Goal: Task Accomplishment & Management: Use online tool/utility

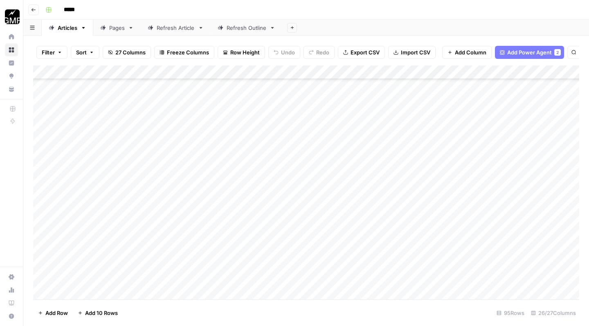
scroll to position [3208, 0]
click at [101, 223] on div "Add Column" at bounding box center [306, 183] width 546 height 236
click at [350, 221] on div "Add Column" at bounding box center [306, 183] width 546 height 236
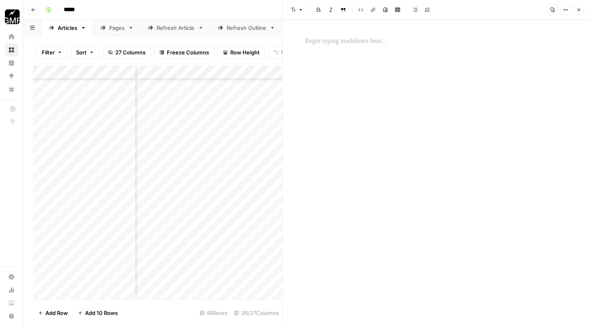
click at [385, 110] on div at bounding box center [435, 173] width 271 height 306
click at [376, 50] on div at bounding box center [435, 173] width 271 height 306
click at [356, 40] on p at bounding box center [436, 41] width 262 height 11
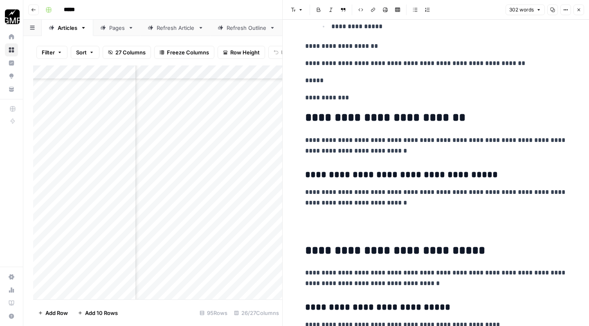
scroll to position [402, 0]
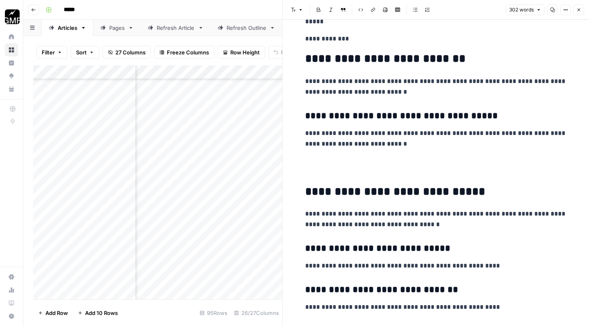
click at [354, 162] on p at bounding box center [436, 166] width 262 height 21
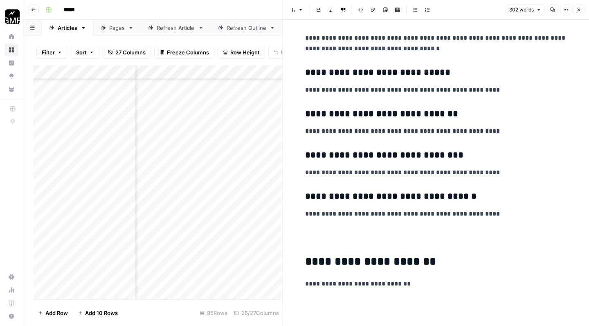
scroll to position [618, 0]
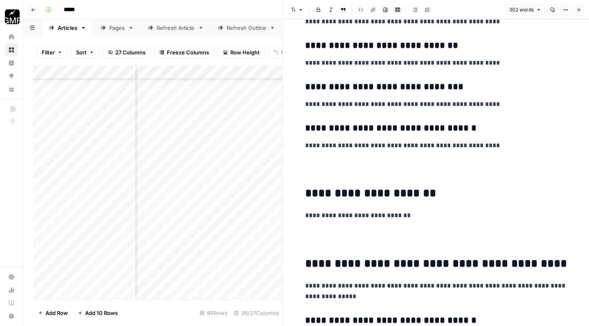
click at [346, 166] on p at bounding box center [436, 167] width 262 height 21
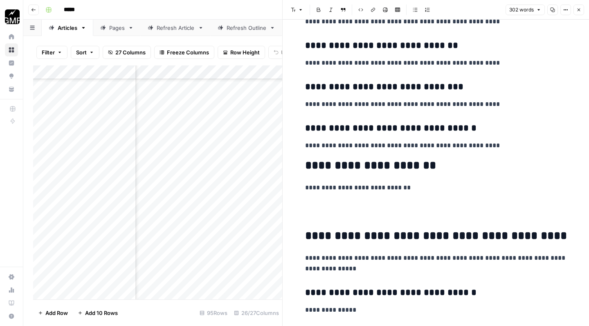
click at [346, 206] on p at bounding box center [436, 209] width 262 height 21
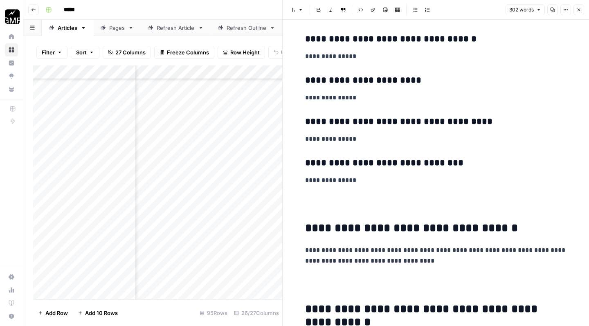
scroll to position [849, 0]
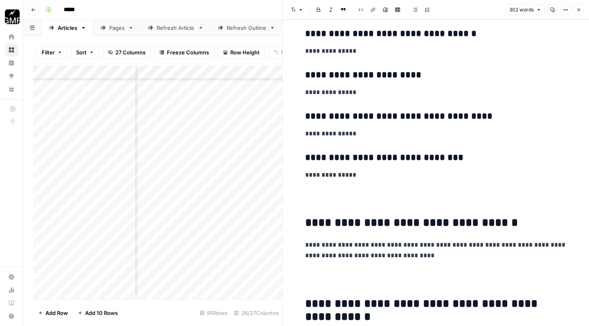
click at [329, 197] on p at bounding box center [436, 197] width 262 height 21
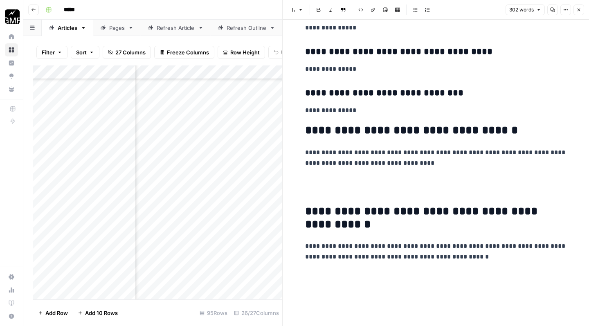
scroll to position [913, 0]
click at [336, 184] on p at bounding box center [436, 185] width 262 height 21
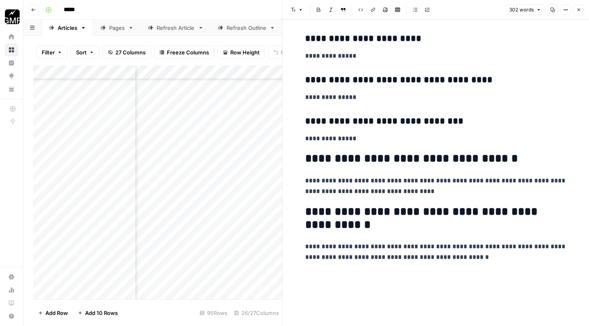
scroll to position [0, 0]
click at [322, 224] on h2 "**********" at bounding box center [436, 217] width 262 height 25
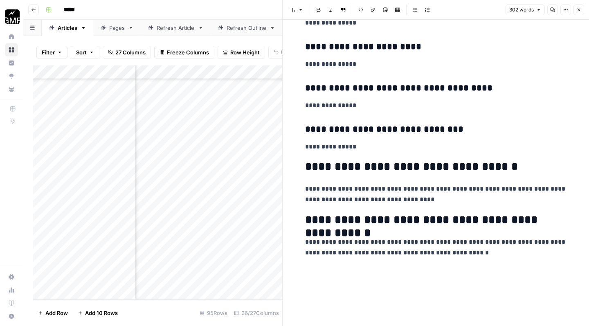
scroll to position [873, 0]
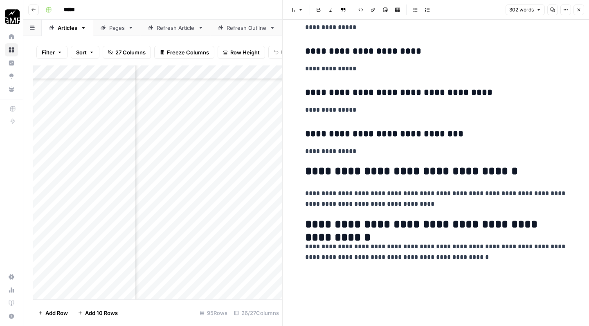
click at [408, 295] on p at bounding box center [436, 285] width 262 height 32
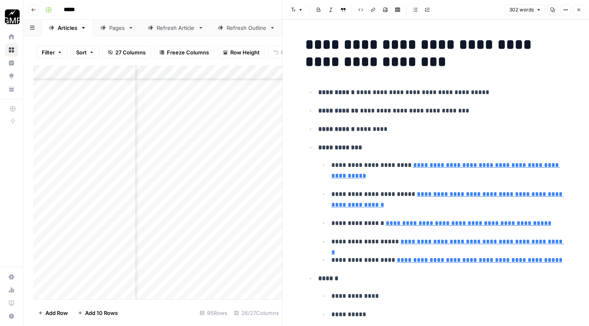
scroll to position [0, 0]
click at [577, 12] on icon "button" at bounding box center [578, 9] width 5 height 5
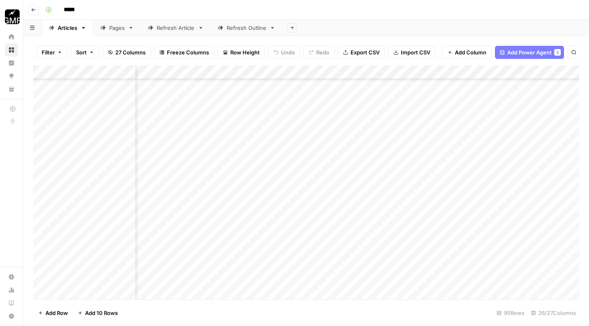
scroll to position [3208, 523]
click at [239, 221] on div "Add Column" at bounding box center [306, 183] width 546 height 236
click at [264, 220] on div "Add Column" at bounding box center [306, 183] width 546 height 236
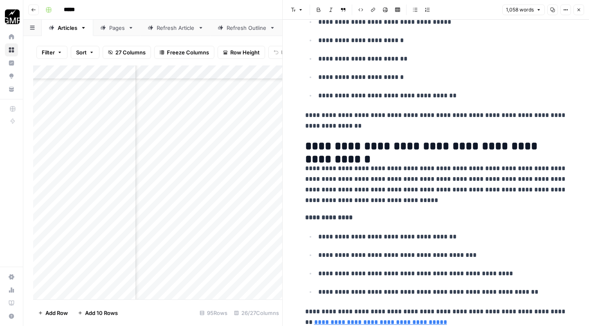
click at [446, 306] on p "**********" at bounding box center [436, 316] width 262 height 21
click at [578, 11] on icon "button" at bounding box center [578, 9] width 5 height 5
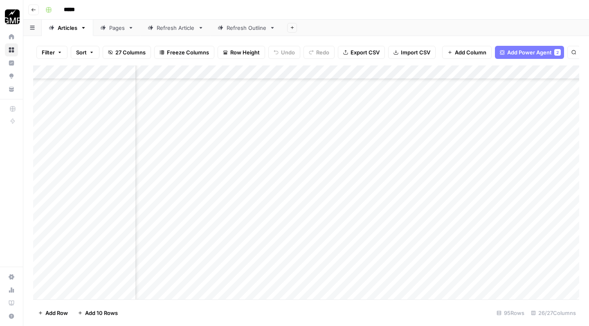
scroll to position [3208, 685]
click at [370, 220] on div "Add Column" at bounding box center [306, 183] width 546 height 236
click at [471, 221] on div "Add Column" at bounding box center [306, 183] width 546 height 236
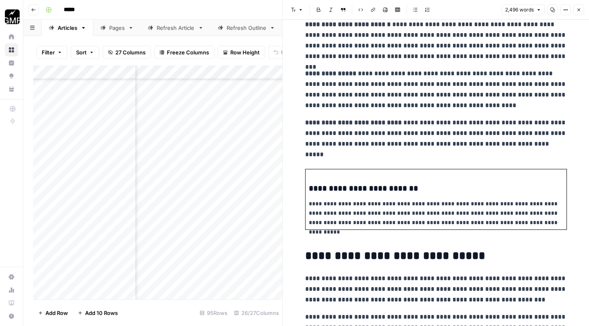
scroll to position [515, 0]
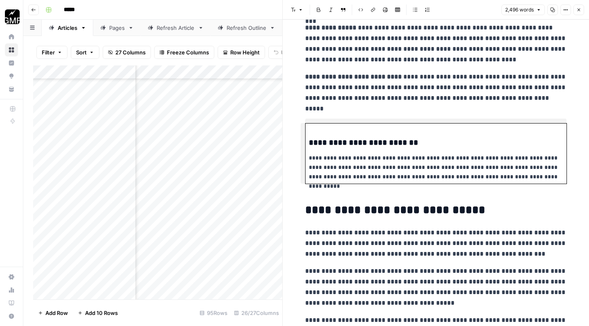
click at [439, 164] on p "**********" at bounding box center [436, 166] width 254 height 27
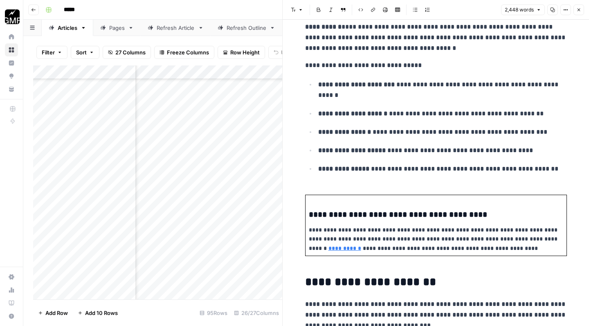
scroll to position [1407, 0]
click at [444, 230] on p "**********" at bounding box center [436, 238] width 254 height 27
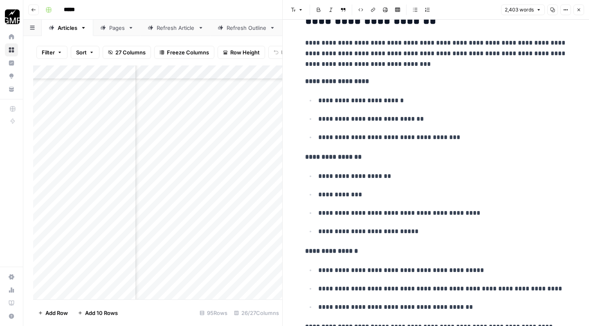
scroll to position [1697, 0]
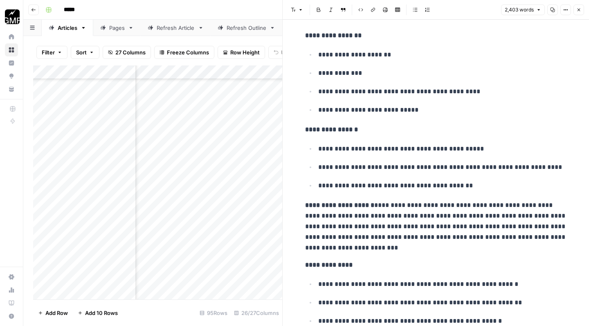
click at [369, 200] on p "**********" at bounding box center [436, 226] width 262 height 53
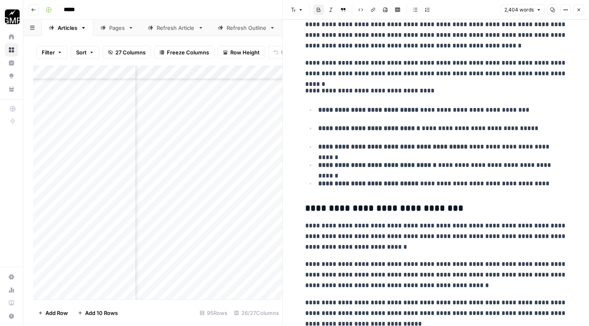
scroll to position [2737, 0]
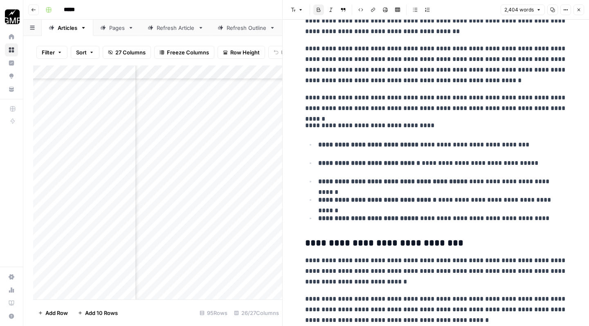
click at [380, 237] on h3 "**********" at bounding box center [436, 242] width 262 height 11
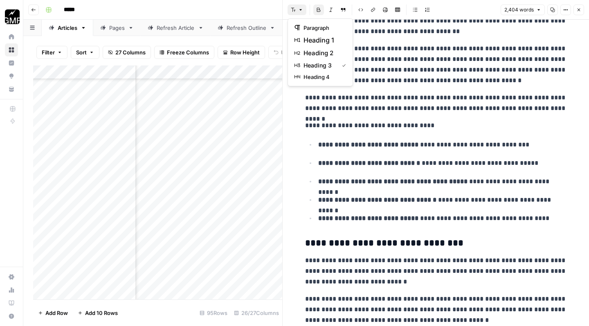
click at [299, 9] on icon "button" at bounding box center [300, 9] width 5 height 5
click at [376, 237] on h3 "**********" at bounding box center [436, 242] width 262 height 11
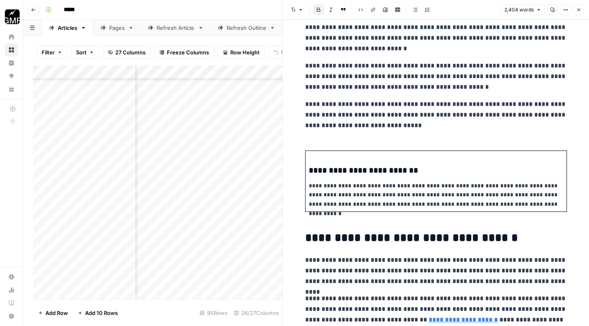
scroll to position [2987, 0]
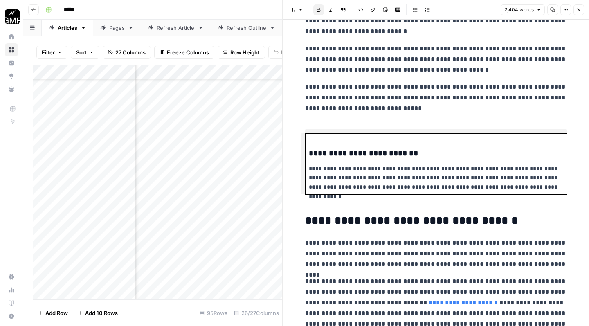
click at [390, 164] on p "**********" at bounding box center [436, 177] width 254 height 27
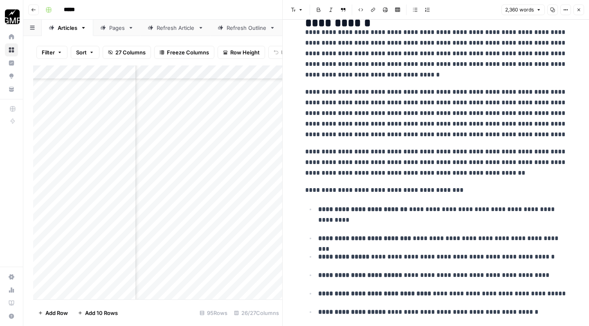
scroll to position [3698, 0]
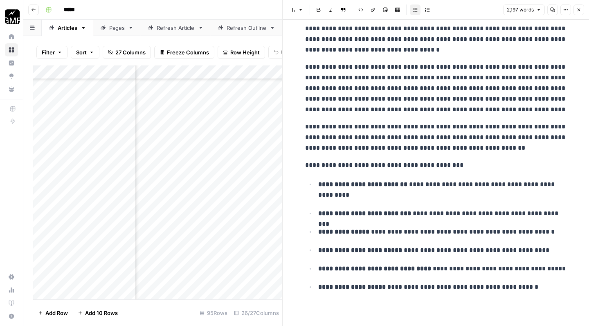
scroll to position [3519, 0]
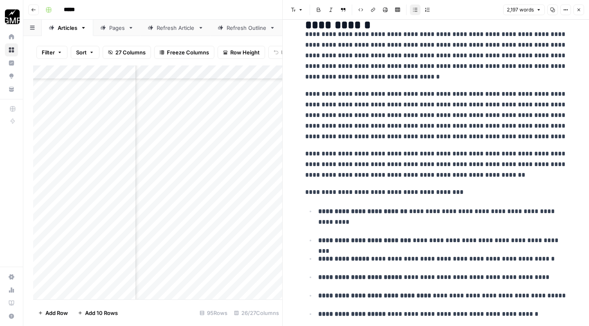
click at [578, 12] on icon "button" at bounding box center [578, 9] width 5 height 5
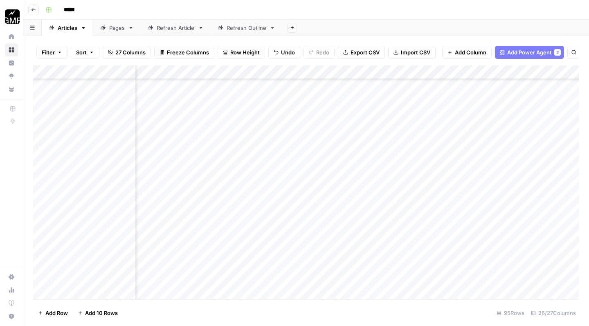
scroll to position [3016, 367]
click at [351, 124] on div "Add Column" at bounding box center [306, 183] width 546 height 236
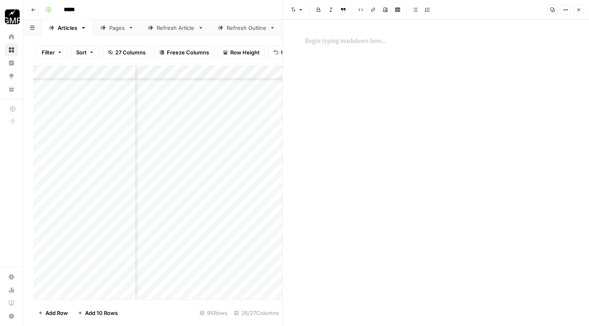
click at [339, 56] on div at bounding box center [435, 173] width 271 height 306
click at [340, 38] on p at bounding box center [436, 41] width 262 height 11
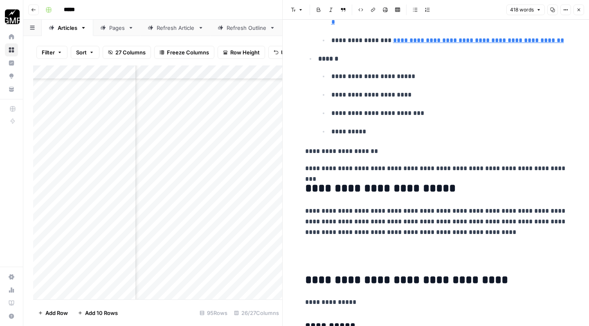
scroll to position [390, 0]
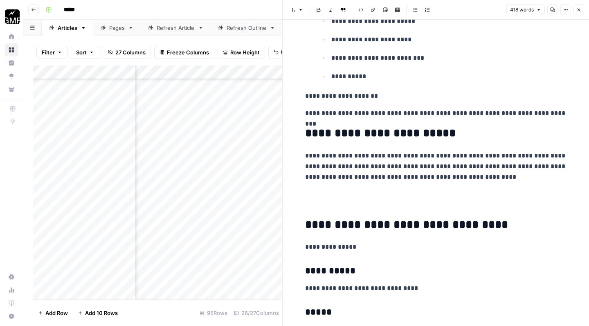
click at [348, 193] on p at bounding box center [436, 199] width 262 height 21
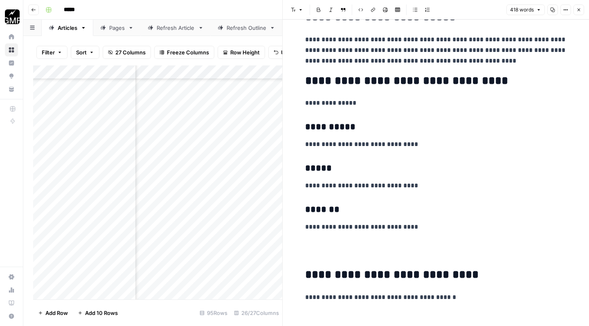
scroll to position [515, 0]
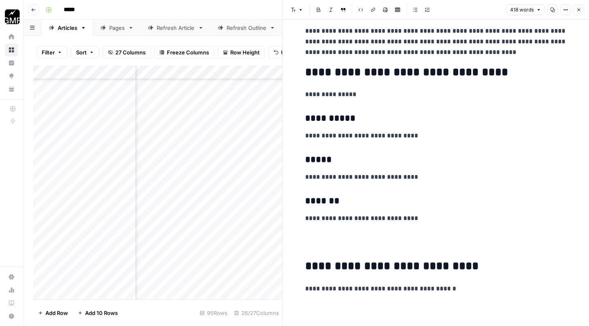
click at [400, 231] on p at bounding box center [436, 240] width 262 height 21
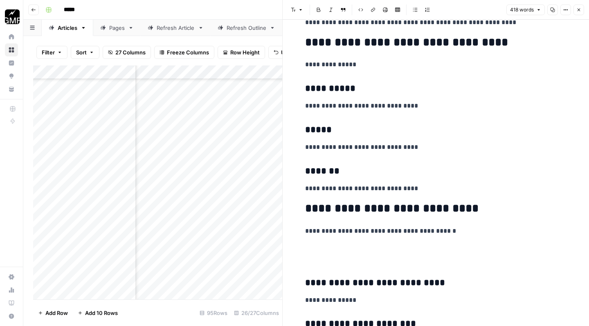
scroll to position [552, 0]
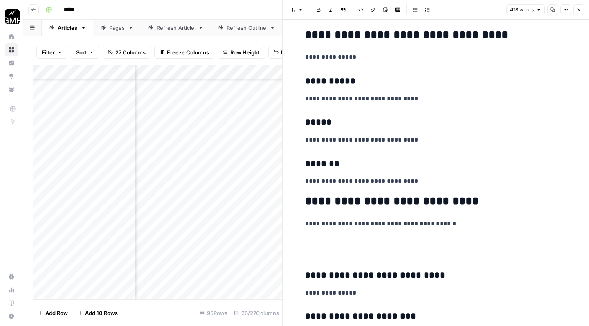
click at [379, 246] on p at bounding box center [436, 245] width 262 height 21
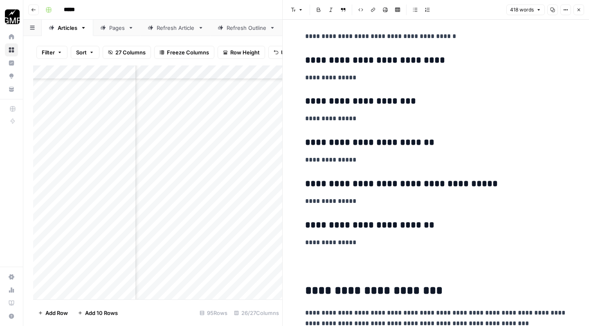
scroll to position [766, 0]
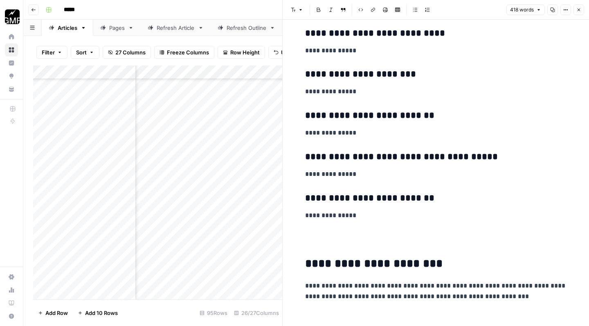
click at [339, 235] on p at bounding box center [436, 237] width 262 height 21
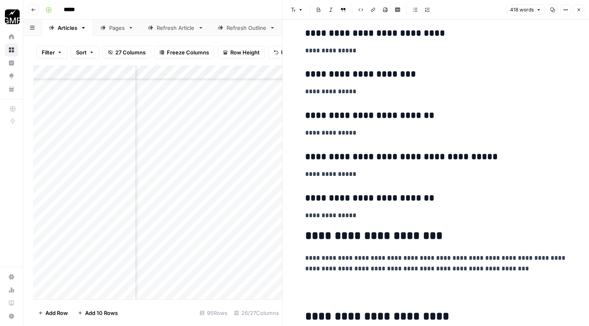
scroll to position [836, 0]
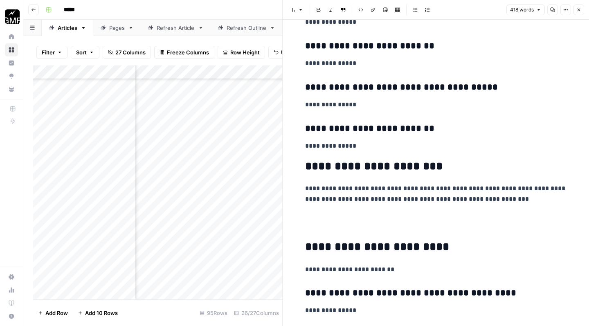
click at [335, 219] on p at bounding box center [436, 221] width 262 height 21
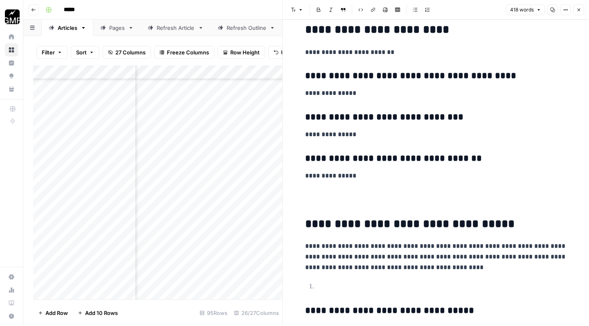
scroll to position [1101, 0]
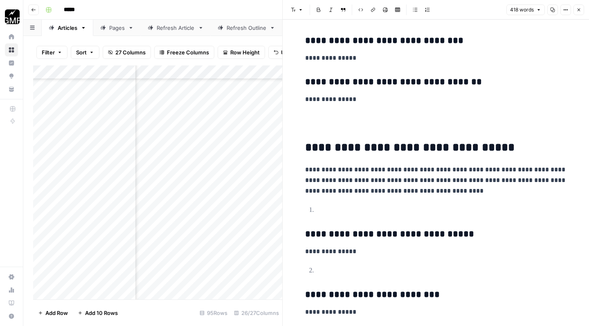
click at [334, 116] on p at bounding box center [436, 121] width 262 height 21
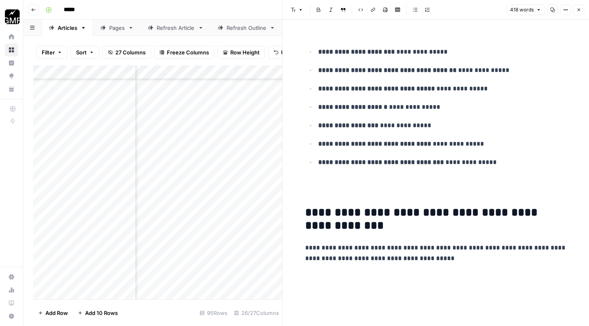
click at [326, 188] on p at bounding box center [436, 187] width 262 height 21
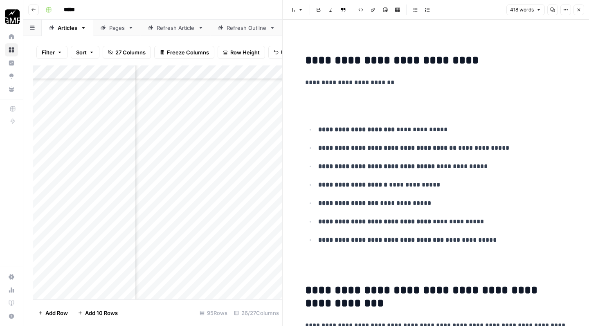
scroll to position [1548, 0]
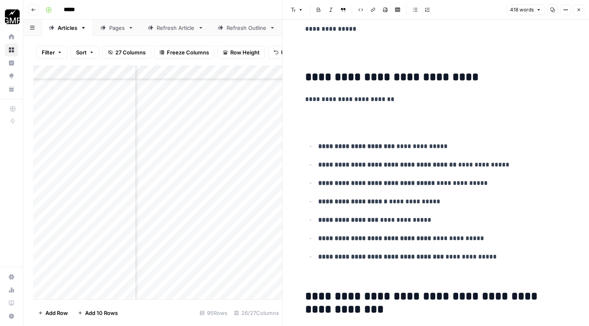
click at [336, 122] on p at bounding box center [436, 121] width 262 height 21
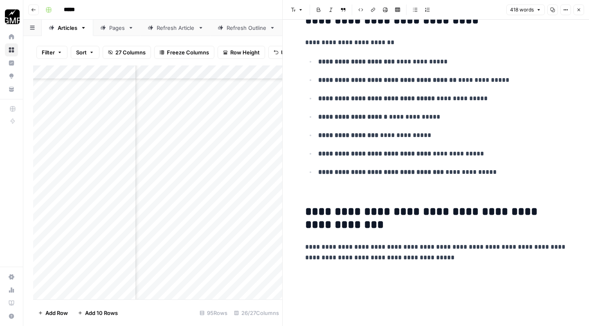
scroll to position [1604, 0]
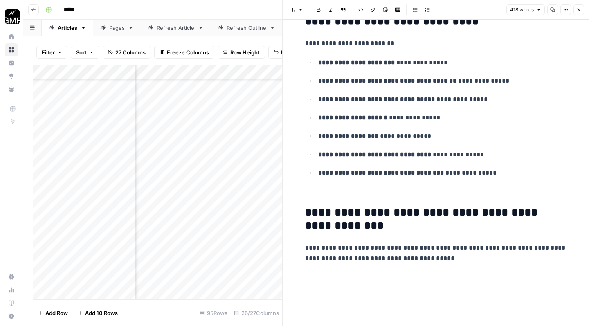
click at [465, 249] on p "**********" at bounding box center [436, 252] width 262 height 21
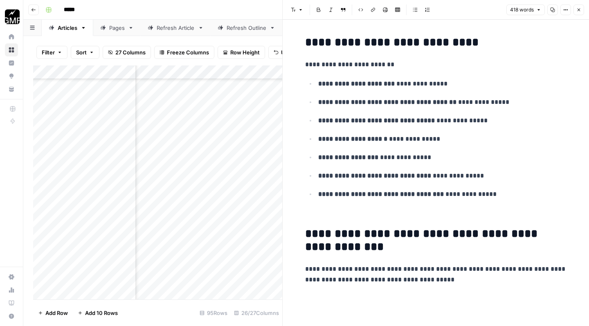
scroll to position [1566, 0]
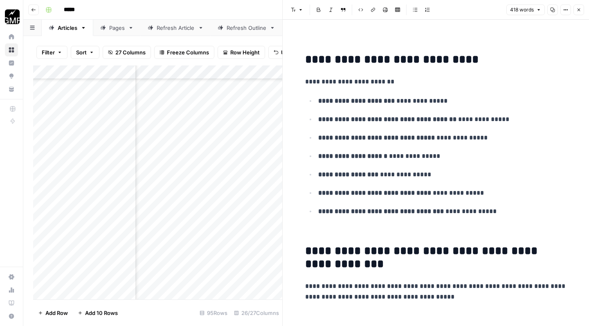
click at [306, 251] on h2 "**********" at bounding box center [436, 256] width 262 height 25
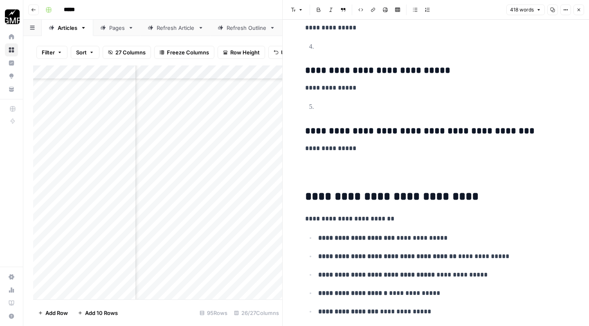
scroll to position [1340, 0]
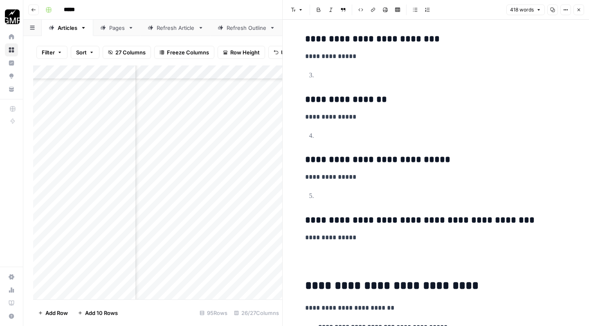
click at [324, 254] on p at bounding box center [436, 259] width 262 height 21
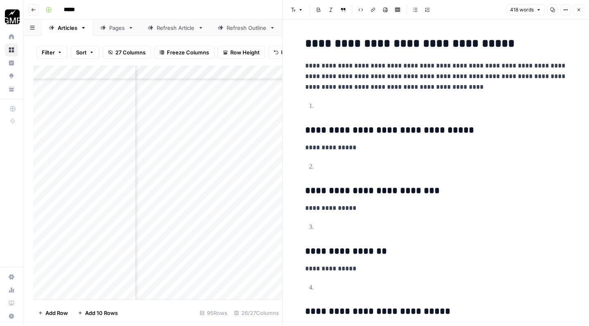
scroll to position [1194, 0]
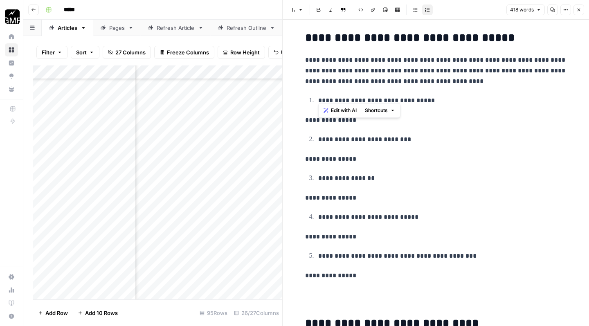
drag, startPoint x: 419, startPoint y: 96, endPoint x: 298, endPoint y: 95, distance: 121.0
click at [297, 11] on button "Font style" at bounding box center [296, 9] width 19 height 11
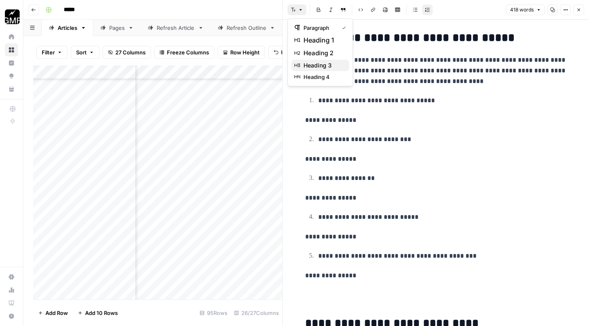
click at [303, 67] on div "heading 3" at bounding box center [320, 65] width 52 height 8
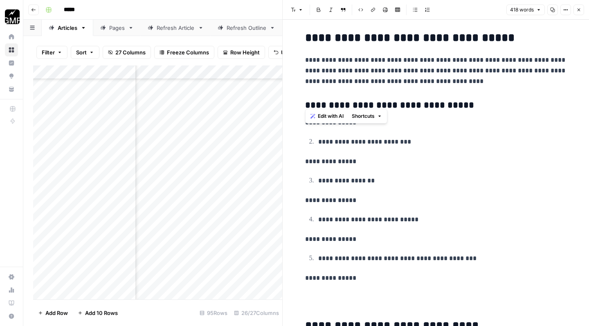
drag, startPoint x: 403, startPoint y: 138, endPoint x: 291, endPoint y: 134, distance: 112.1
click at [296, 10] on button "Font style" at bounding box center [296, 9] width 19 height 11
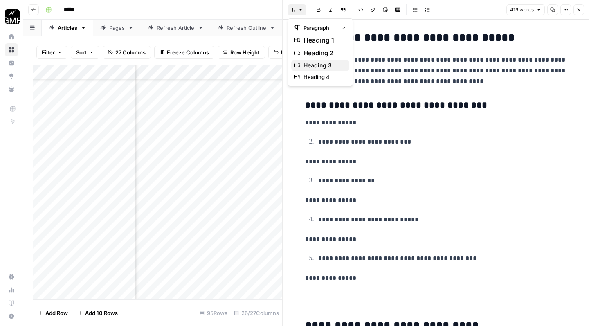
click at [301, 66] on div "heading 3" at bounding box center [320, 65] width 52 height 8
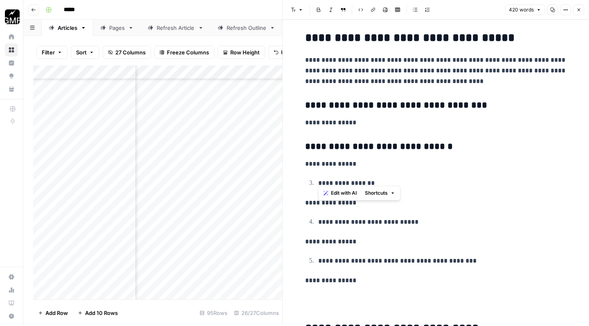
drag, startPoint x: 373, startPoint y: 181, endPoint x: 308, endPoint y: 179, distance: 65.4
click at [318, 179] on p "**********" at bounding box center [442, 183] width 249 height 11
click at [297, 10] on button "Font style" at bounding box center [296, 9] width 19 height 11
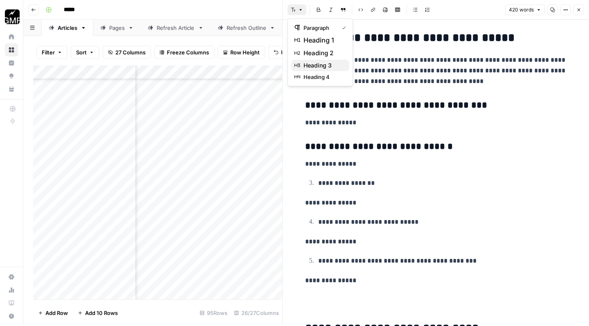
click at [296, 68] on div "heading 3" at bounding box center [320, 65] width 52 height 8
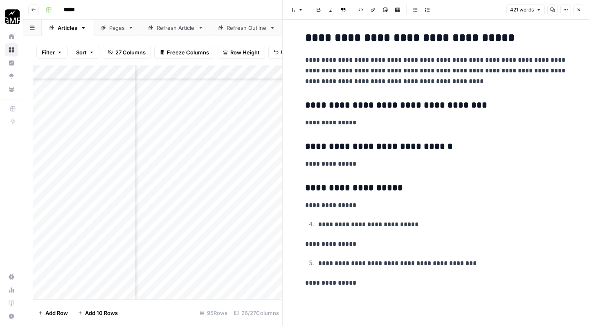
scroll to position [1223, 0]
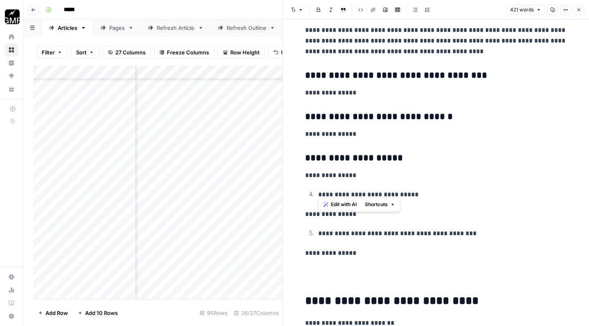
drag, startPoint x: 416, startPoint y: 190, endPoint x: 298, endPoint y: 185, distance: 118.2
click at [295, 9] on icon "button" at bounding box center [293, 9] width 5 height 5
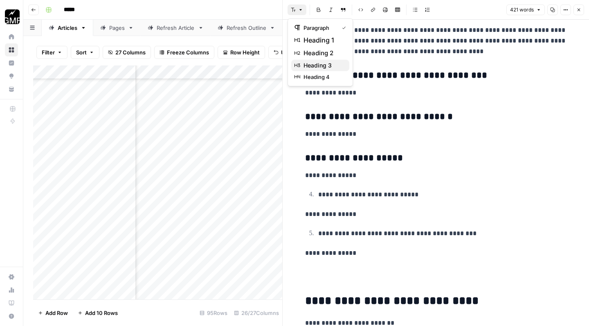
click at [304, 66] on span "heading 3" at bounding box center [322, 65] width 39 height 8
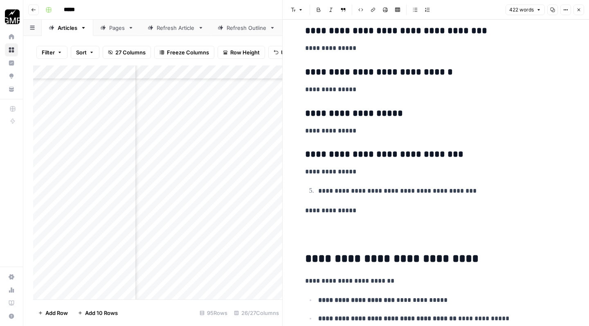
scroll to position [1268, 0]
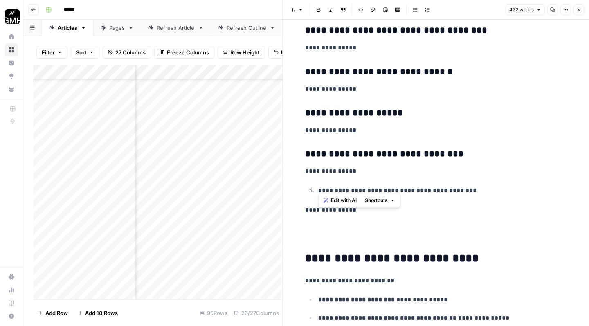
drag, startPoint x: 470, startPoint y: 188, endPoint x: 306, endPoint y: 187, distance: 163.9
click at [318, 187] on p "**********" at bounding box center [442, 190] width 249 height 11
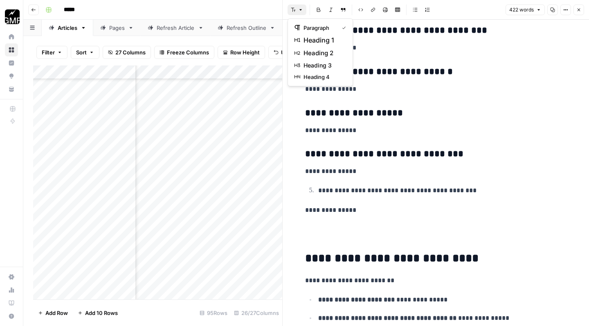
click at [300, 10] on icon "button" at bounding box center [300, 9] width 5 height 5
click at [303, 64] on span "heading 3" at bounding box center [322, 65] width 39 height 8
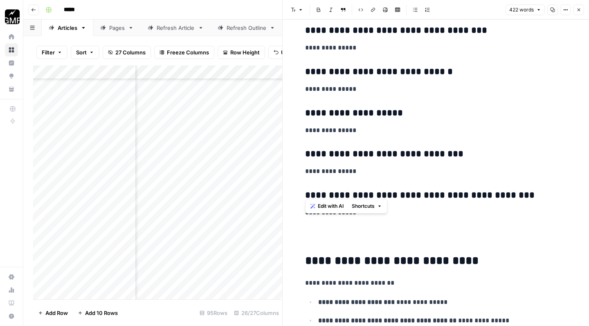
click at [357, 211] on p "**********" at bounding box center [436, 212] width 262 height 11
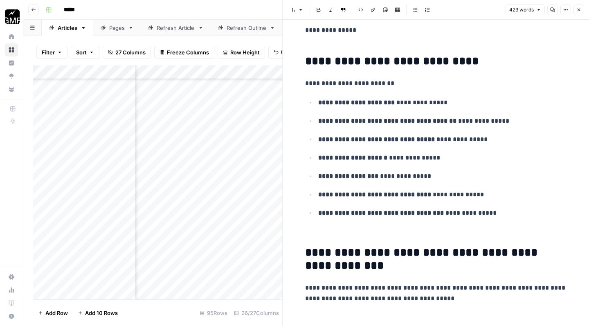
scroll to position [1450, 0]
click at [472, 289] on p "**********" at bounding box center [436, 293] width 262 height 21
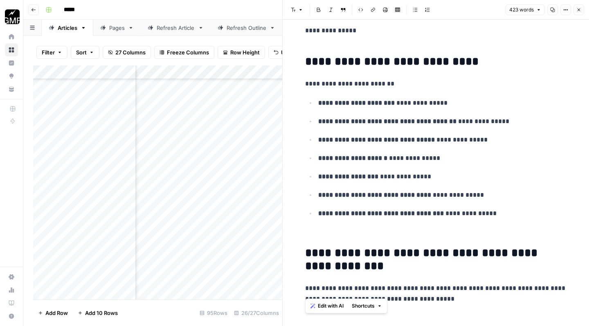
drag, startPoint x: 306, startPoint y: 47, endPoint x: 468, endPoint y: 325, distance: 322.4
copy div "**********"
click at [578, 9] on icon "button" at bounding box center [578, 9] width 5 height 5
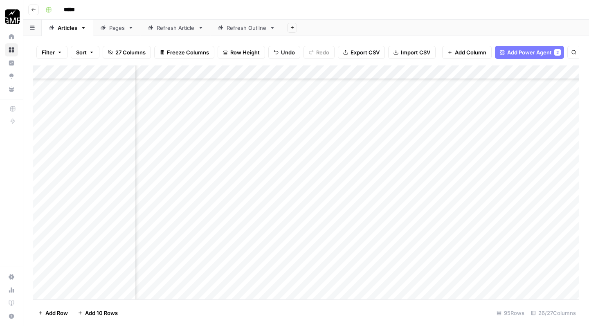
scroll to position [3016, 493]
click at [268, 124] on div "Add Column" at bounding box center [306, 183] width 546 height 236
click at [280, 126] on div "Add Column" at bounding box center [306, 183] width 546 height 236
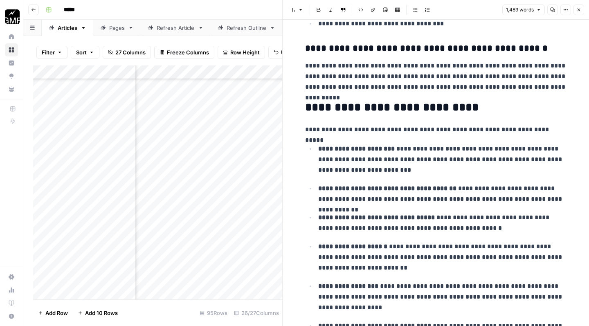
scroll to position [1909, 0]
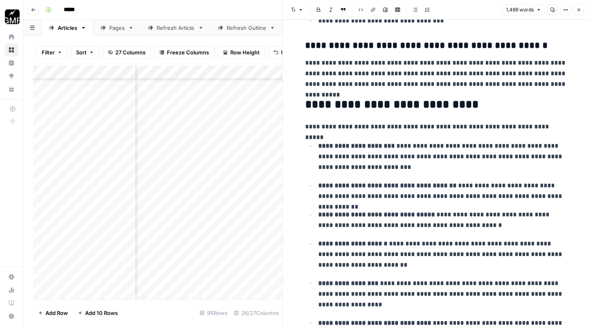
click at [305, 103] on h2 "**********" at bounding box center [436, 104] width 262 height 13
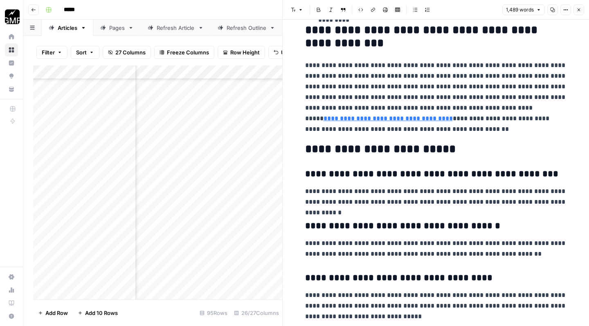
scroll to position [2271, 0]
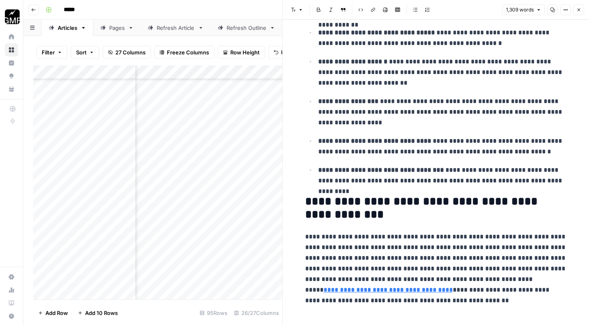
scroll to position [0, 0]
click at [578, 10] on icon "button" at bounding box center [578, 10] width 3 height 3
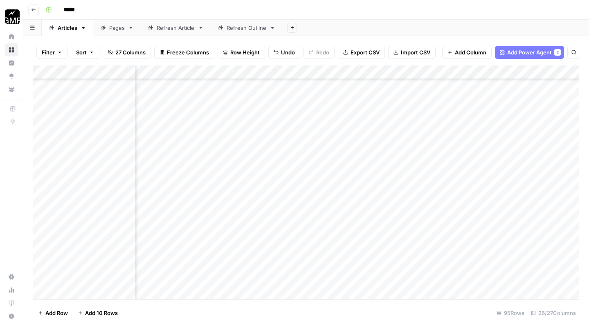
scroll to position [3015, 728]
click at [327, 124] on div "Add Column" at bounding box center [306, 183] width 546 height 236
click at [420, 221] on div "Add Column" at bounding box center [306, 183] width 546 height 236
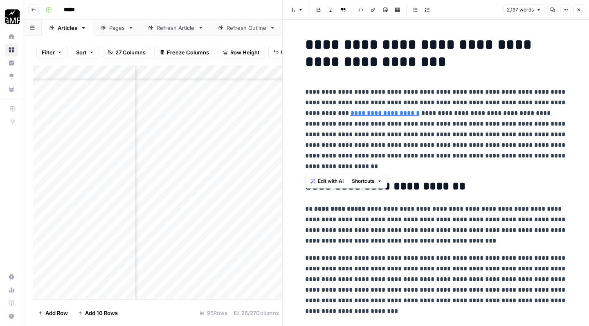
drag, startPoint x: 306, startPoint y: 91, endPoint x: 361, endPoint y: 164, distance: 91.6
click at [361, 164] on p "**********" at bounding box center [436, 129] width 262 height 85
copy p "**********"
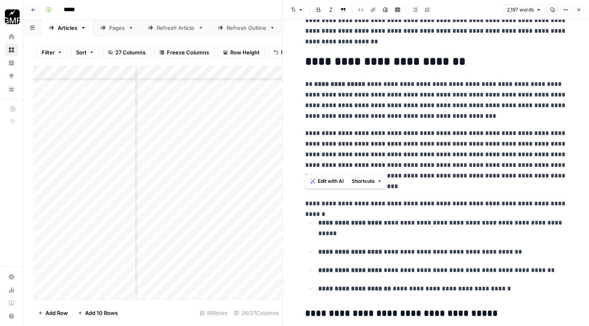
scroll to position [132, 0]
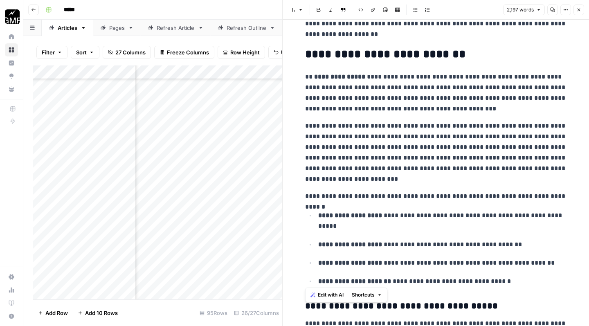
drag, startPoint x: 304, startPoint y: 78, endPoint x: 515, endPoint y: 278, distance: 291.2
copy div "**********"
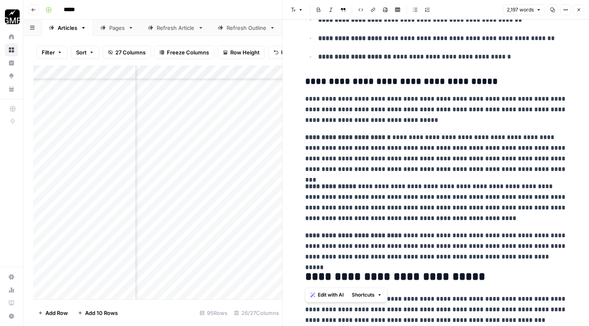
scroll to position [358, 0]
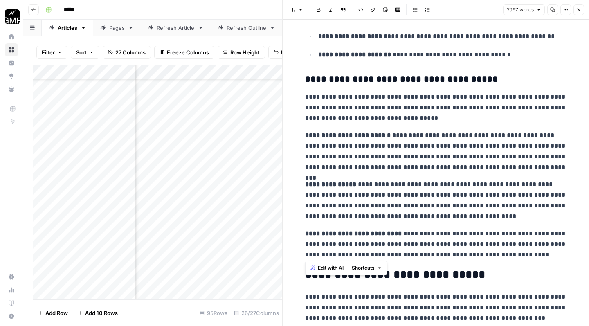
drag, startPoint x: 305, startPoint y: 95, endPoint x: 537, endPoint y: 252, distance: 280.2
copy div "**********"
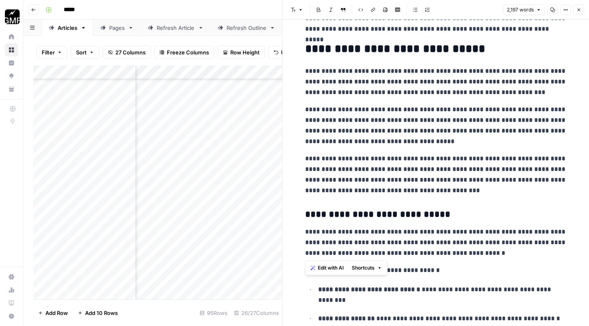
scroll to position [593, 0]
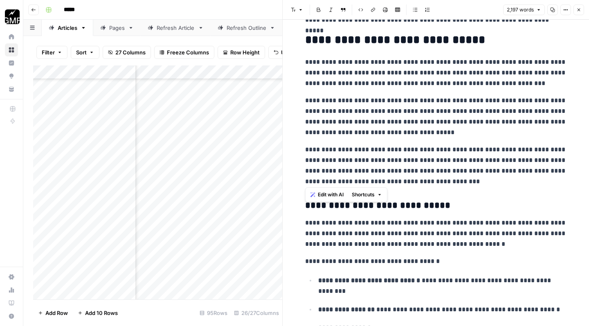
drag, startPoint x: 304, startPoint y: 60, endPoint x: 489, endPoint y: 179, distance: 220.2
copy div "**********"
click at [428, 242] on p "**********" at bounding box center [436, 233] width 262 height 32
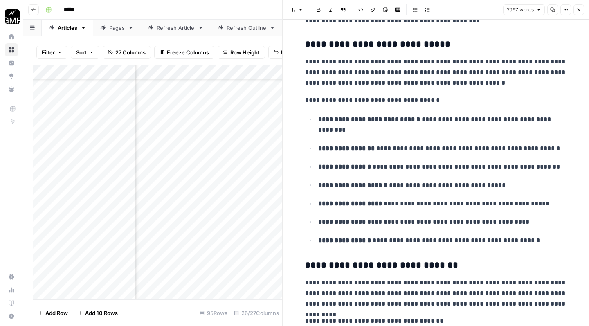
scroll to position [765, 0]
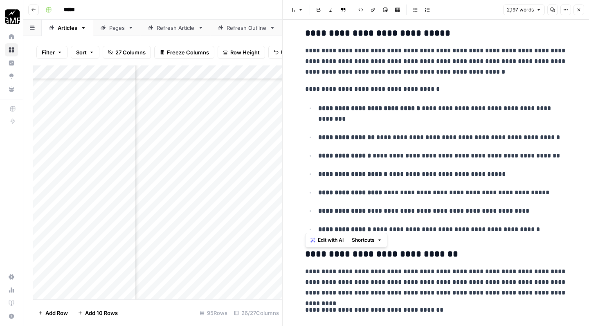
drag, startPoint x: 303, startPoint y: 49, endPoint x: 560, endPoint y: 228, distance: 313.1
copy div "**********"
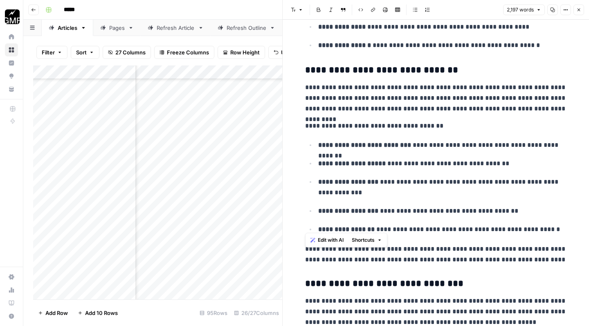
scroll to position [955, 0]
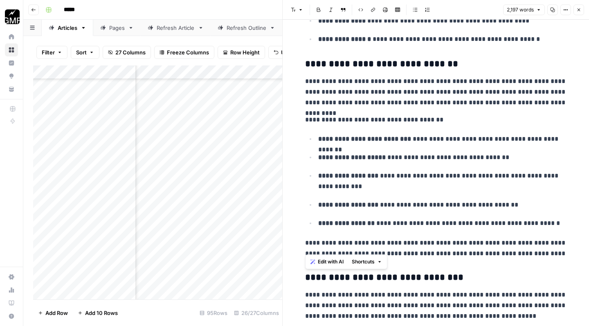
drag, startPoint x: 305, startPoint y: 78, endPoint x: 551, endPoint y: 249, distance: 298.7
copy div "**********"
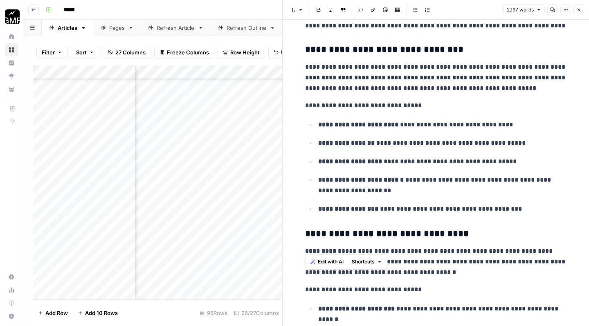
scroll to position [1183, 0]
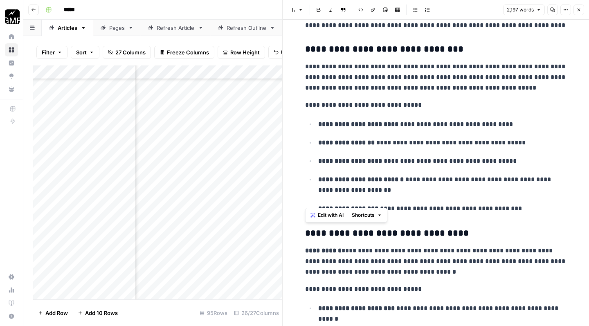
drag, startPoint x: 304, startPoint y: 63, endPoint x: 533, endPoint y: 196, distance: 264.9
copy div "**********"
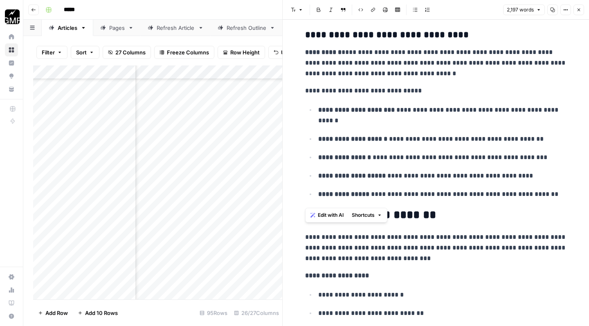
scroll to position [1379, 0]
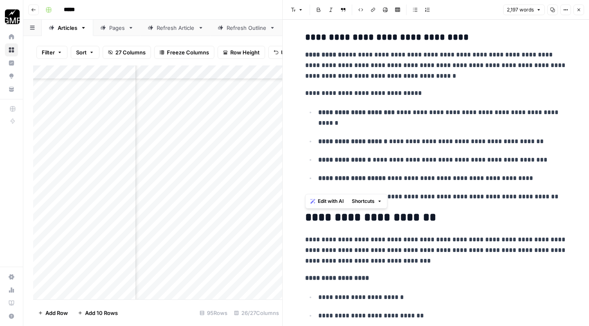
drag, startPoint x: 304, startPoint y: 47, endPoint x: 552, endPoint y: 186, distance: 284.2
copy div "**********"
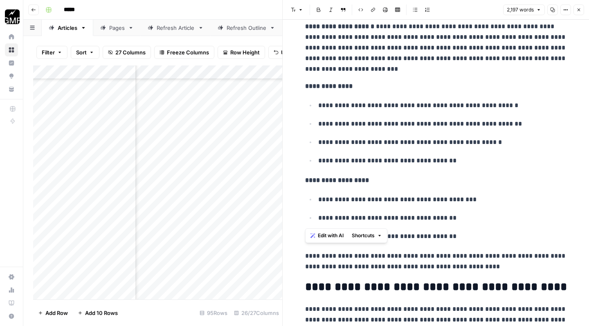
scroll to position [1882, 0]
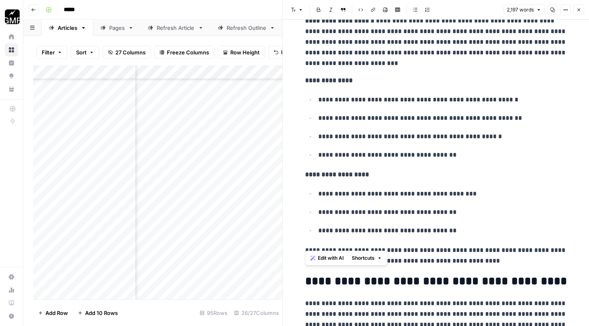
drag, startPoint x: 304, startPoint y: 74, endPoint x: 503, endPoint y: 242, distance: 260.2
click at [503, 242] on div "**********" at bounding box center [435, 57] width 271 height 3813
copy div "**********"
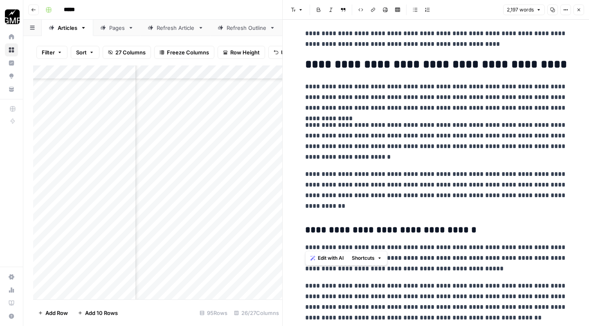
scroll to position [2101, 0]
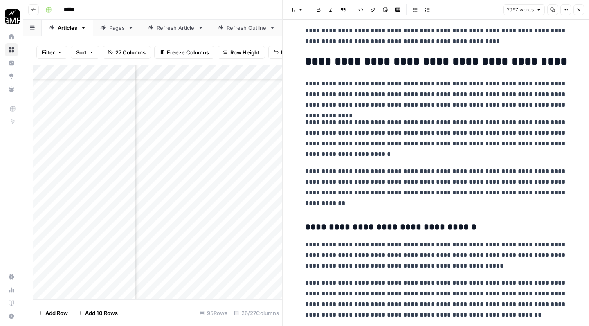
click at [403, 172] on p "**********" at bounding box center [436, 187] width 262 height 43
drag, startPoint x: 306, startPoint y: 65, endPoint x: 347, endPoint y: 182, distance: 124.5
click at [449, 248] on p "**********" at bounding box center [436, 255] width 262 height 32
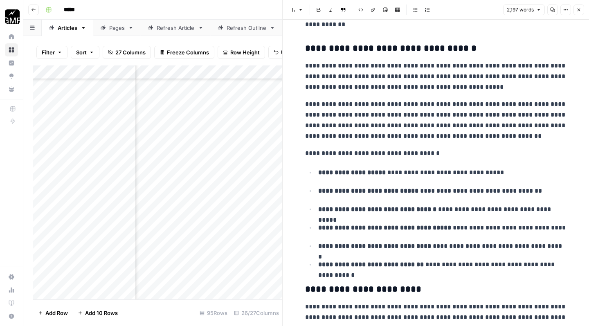
scroll to position [2280, 0]
drag, startPoint x: 305, startPoint y: 48, endPoint x: 567, endPoint y: 249, distance: 330.3
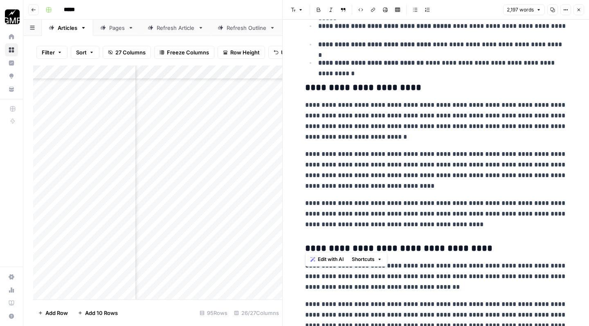
scroll to position [2511, 0]
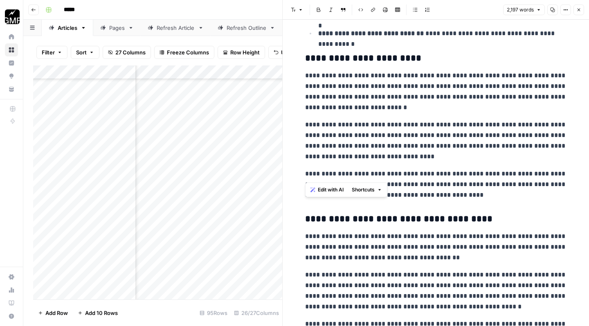
drag, startPoint x: 305, startPoint y: 56, endPoint x: 447, endPoint y: 173, distance: 183.5
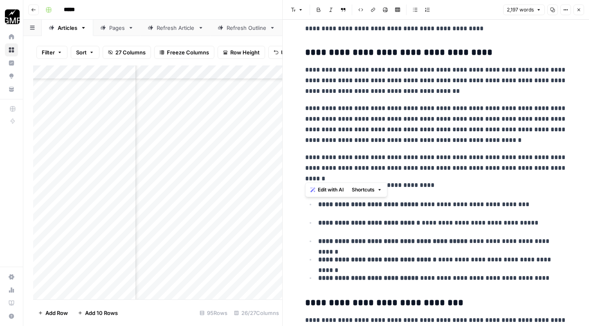
scroll to position [2681, 0]
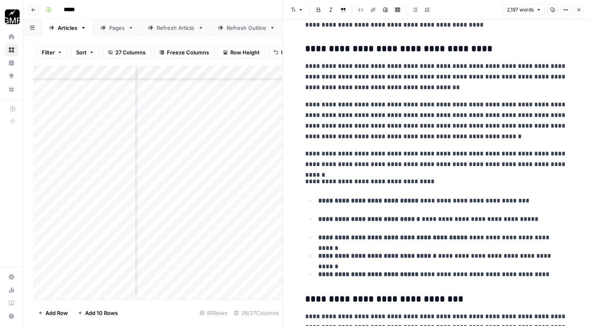
drag, startPoint x: 303, startPoint y: 46, endPoint x: 529, endPoint y: 251, distance: 304.7
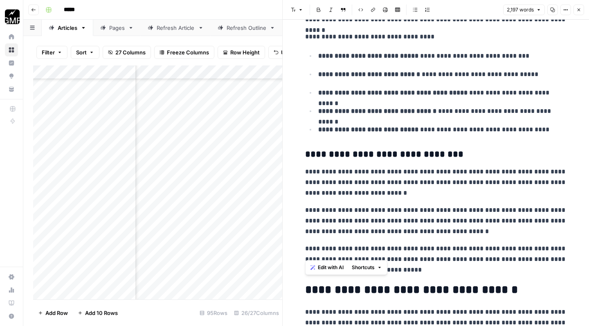
scroll to position [2870, 0]
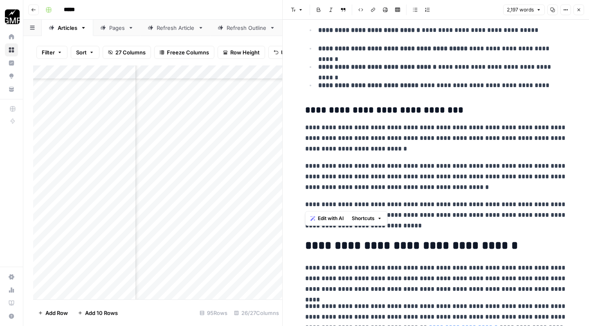
drag, startPoint x: 305, startPoint y: 108, endPoint x: 400, endPoint y: 201, distance: 133.0
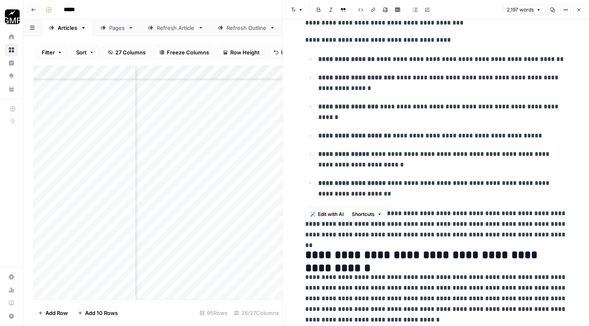
scroll to position [3277, 0]
drag, startPoint x: 303, startPoint y: 105, endPoint x: 558, endPoint y: 209, distance: 275.6
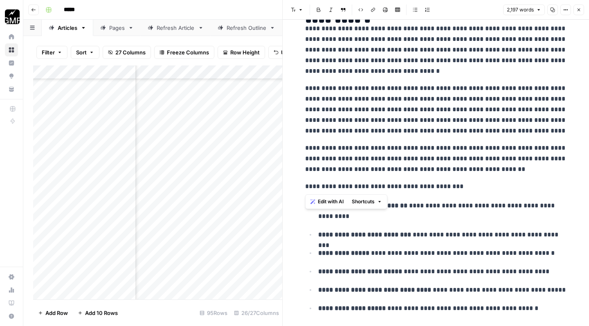
scroll to position [3519, 0]
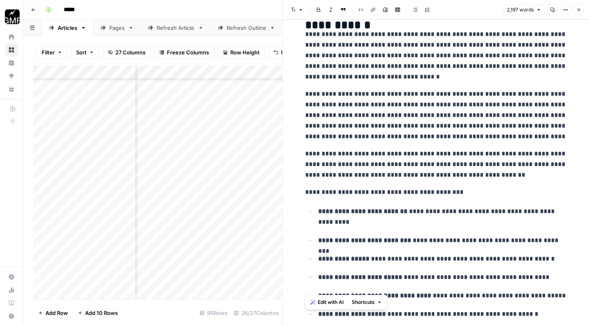
drag, startPoint x: 302, startPoint y: 48, endPoint x: 576, endPoint y: 304, distance: 374.5
click at [578, 8] on icon "button" at bounding box center [578, 9] width 5 height 5
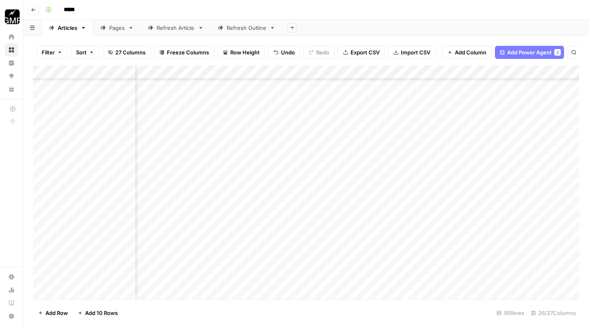
scroll to position [2966, 727]
click at [431, 175] on div "Add Column" at bounding box center [306, 183] width 546 height 236
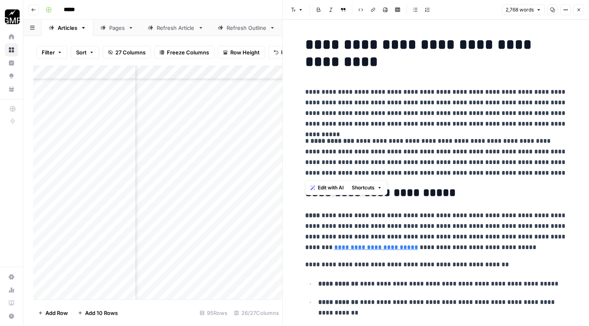
drag, startPoint x: 302, startPoint y: 94, endPoint x: 554, endPoint y: 172, distance: 263.9
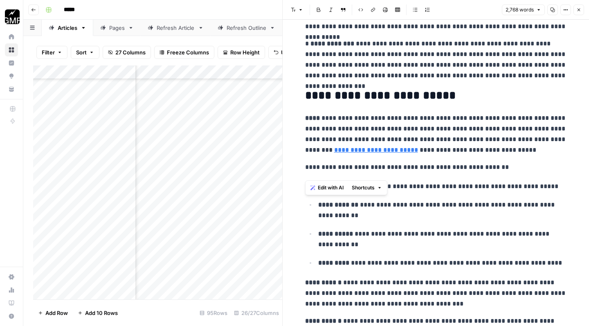
scroll to position [147, 0]
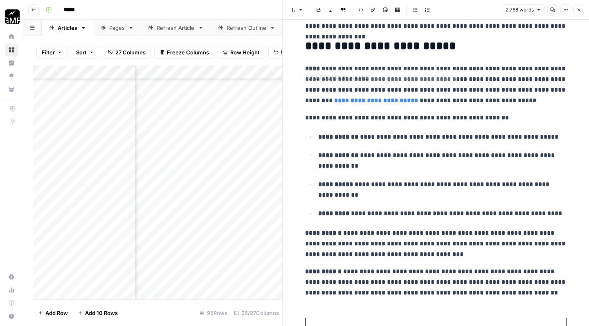
click at [331, 89] on p "**********" at bounding box center [436, 84] width 262 height 43
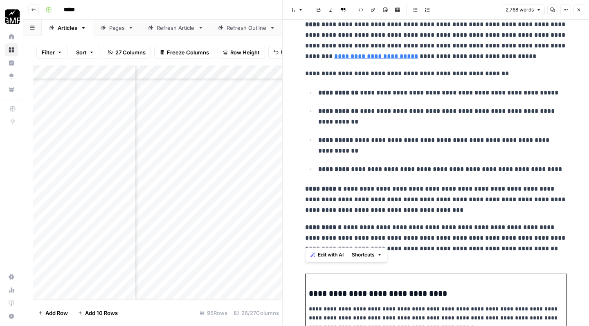
scroll to position [193, 0]
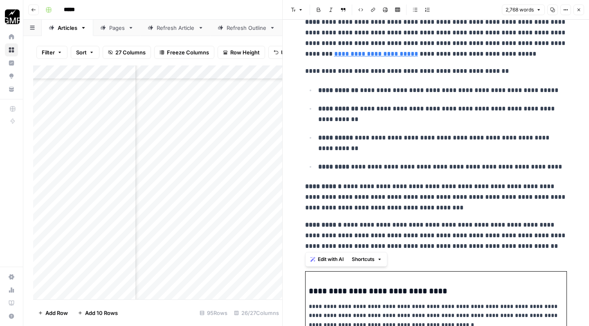
drag, startPoint x: 303, startPoint y: 69, endPoint x: 544, endPoint y: 249, distance: 300.5
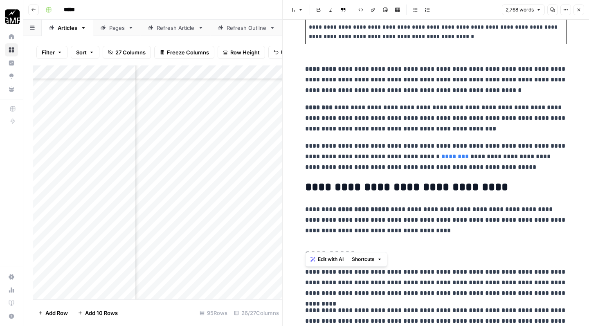
scroll to position [376, 0]
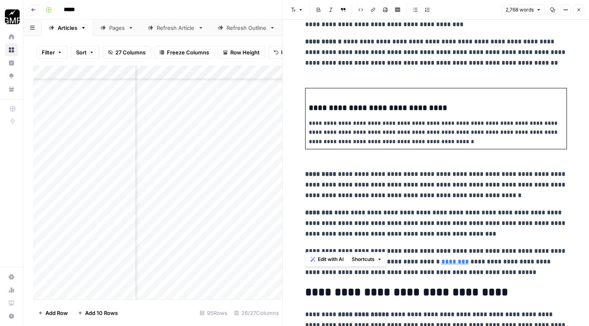
click at [454, 108] on h3 "**********" at bounding box center [436, 108] width 254 height 10
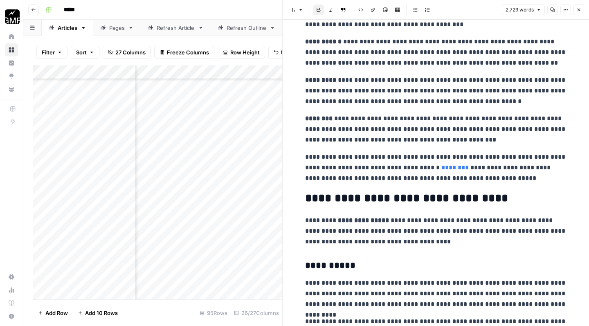
scroll to position [360, 0]
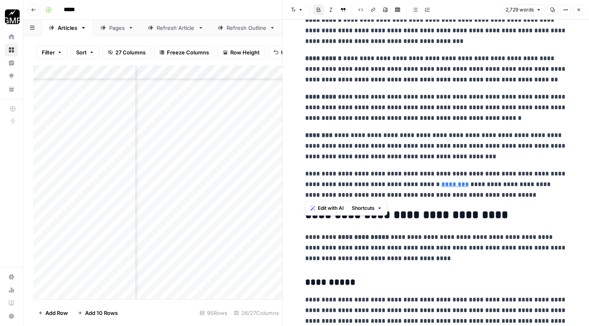
drag, startPoint x: 305, startPoint y: 95, endPoint x: 524, endPoint y: 194, distance: 240.8
click at [524, 194] on p "**********" at bounding box center [436, 184] width 262 height 32
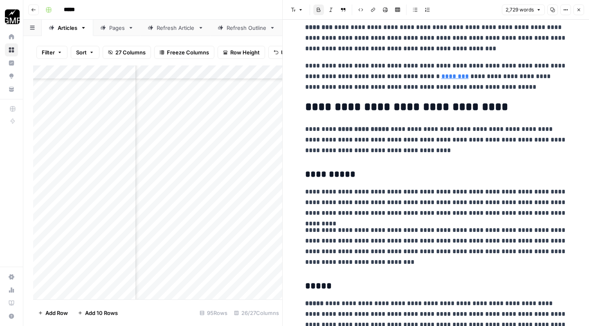
scroll to position [494, 0]
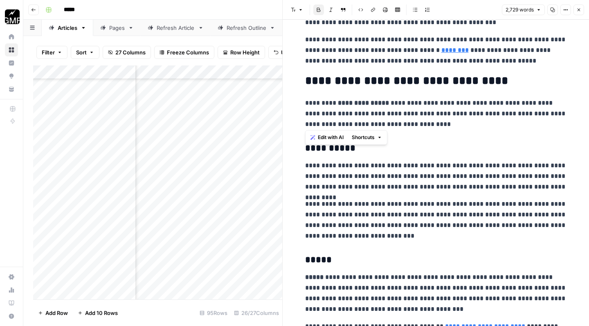
drag, startPoint x: 394, startPoint y: 124, endPoint x: 301, endPoint y: 99, distance: 96.9
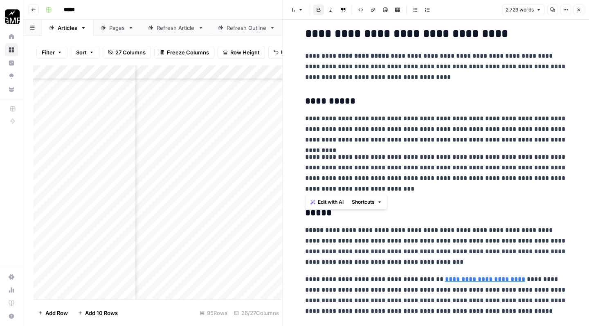
drag, startPoint x: 305, startPoint y: 116, endPoint x: 359, endPoint y: 181, distance: 84.4
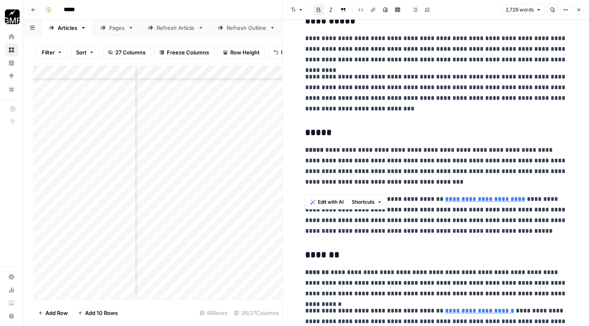
scroll to position [650, 0]
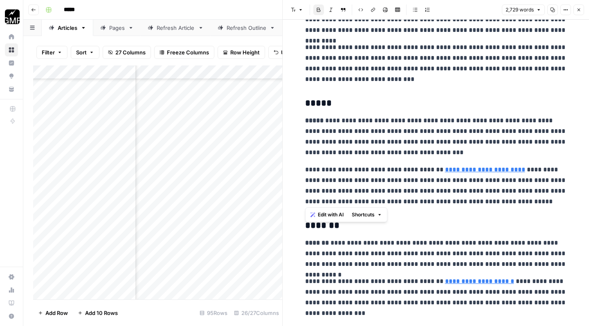
drag, startPoint x: 509, startPoint y: 202, endPoint x: 295, endPoint y: 120, distance: 228.7
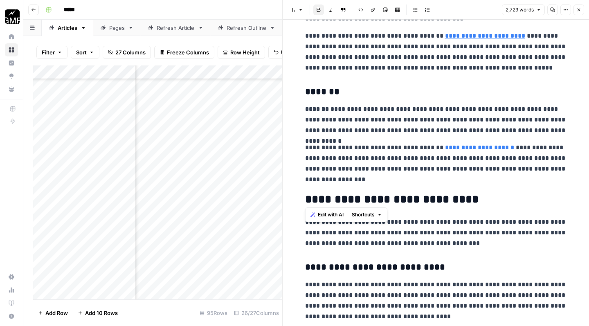
scroll to position [786, 0]
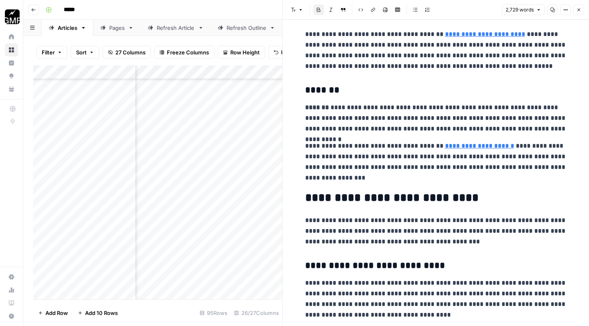
click at [369, 129] on p "**********" at bounding box center [436, 118] width 262 height 32
drag, startPoint x: 305, startPoint y: 108, endPoint x: 373, endPoint y: 174, distance: 94.5
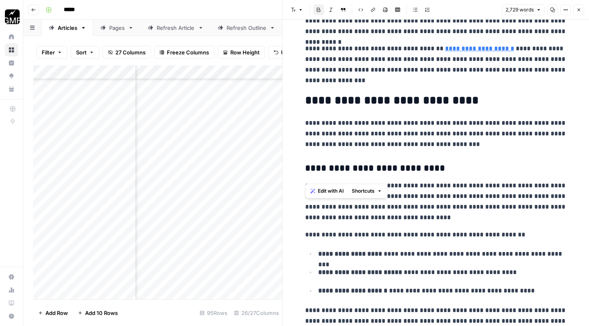
scroll to position [886, 0]
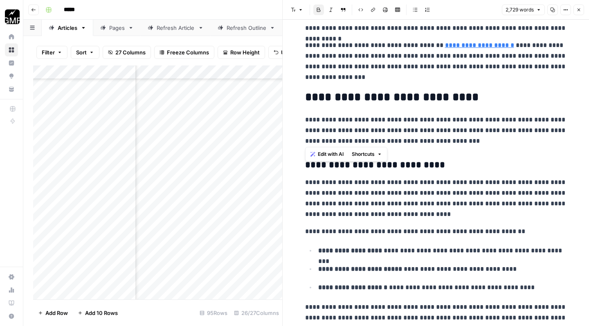
drag, startPoint x: 307, startPoint y: 116, endPoint x: 475, endPoint y: 141, distance: 169.7
click at [475, 141] on p "**********" at bounding box center [436, 130] width 262 height 32
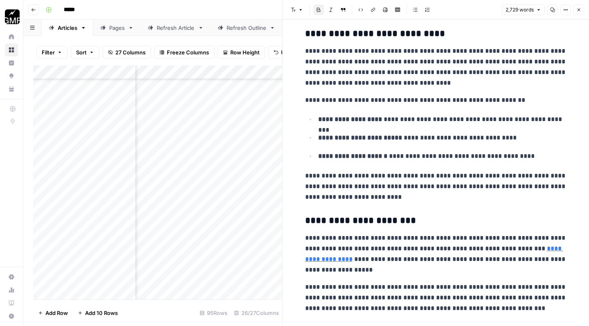
scroll to position [1019, 0]
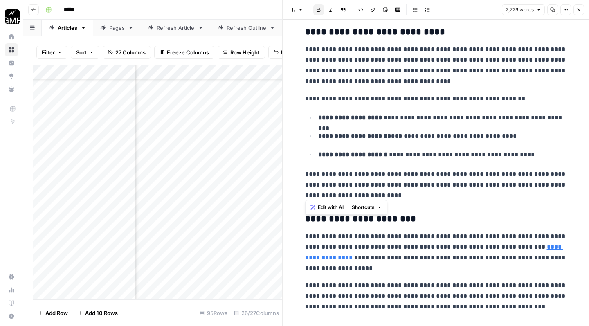
drag, startPoint x: 305, startPoint y: 48, endPoint x: 414, endPoint y: 196, distance: 183.9
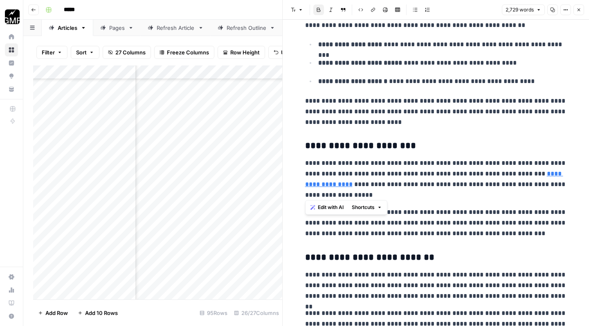
scroll to position [1110, 0]
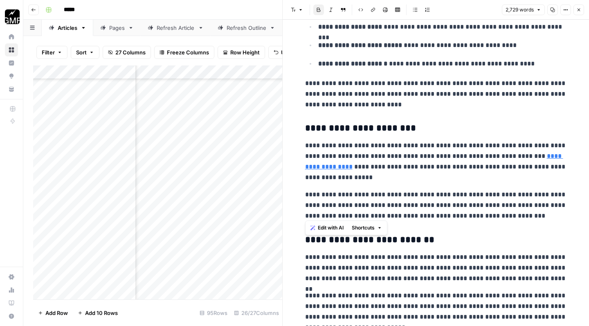
drag, startPoint x: 303, startPoint y: 142, endPoint x: 526, endPoint y: 213, distance: 234.1
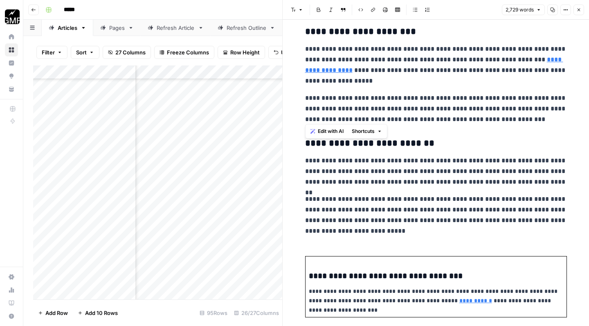
scroll to position [1258, 0]
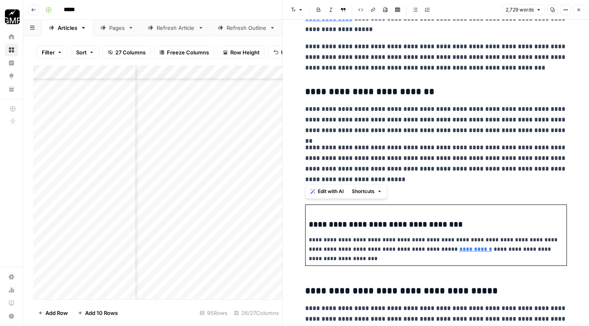
drag, startPoint x: 305, startPoint y: 109, endPoint x: 398, endPoint y: 177, distance: 115.3
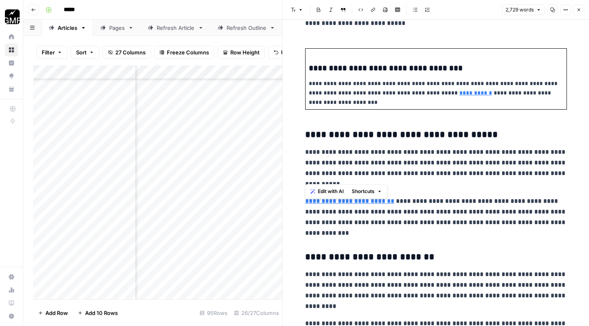
click at [401, 87] on p "**********" at bounding box center [436, 92] width 254 height 27
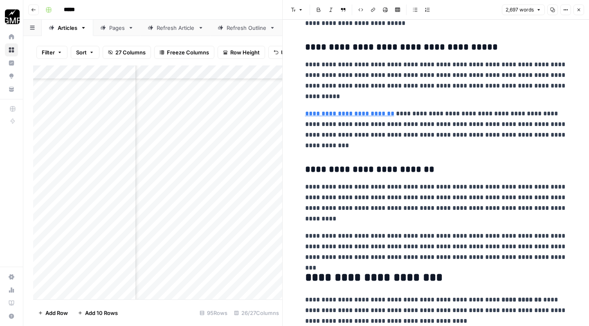
scroll to position [1408, 0]
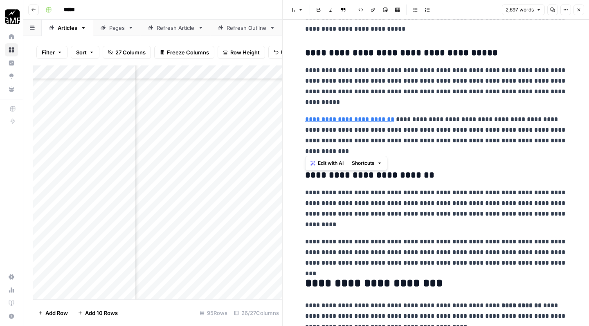
drag, startPoint x: 303, startPoint y: 66, endPoint x: 372, endPoint y: 152, distance: 109.6
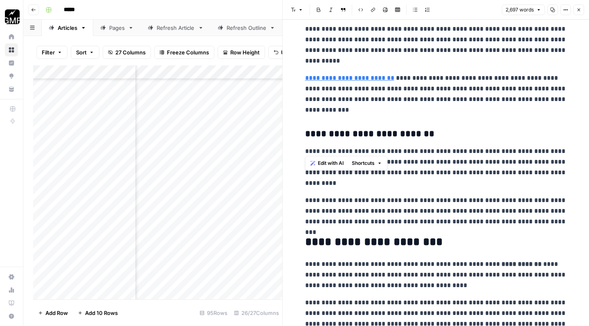
scroll to position [1500, 0]
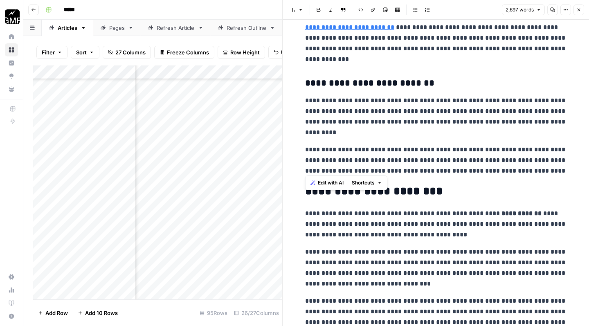
drag, startPoint x: 306, startPoint y: 99, endPoint x: 557, endPoint y: 166, distance: 259.6
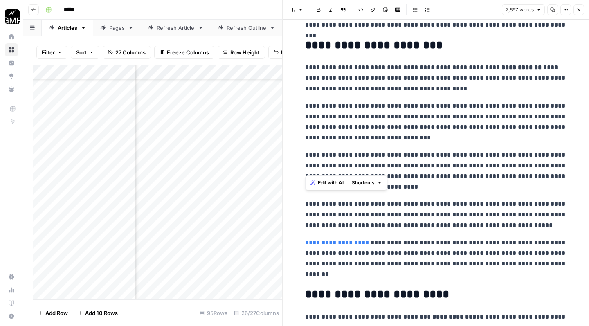
scroll to position [1658, 0]
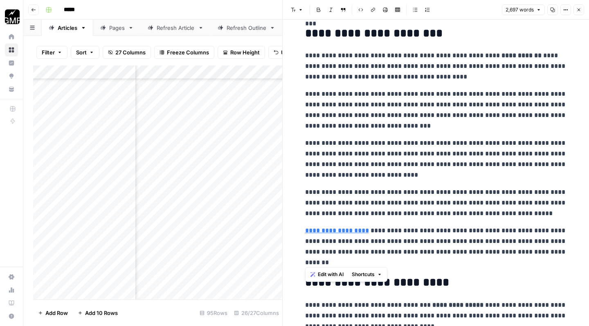
drag, startPoint x: 304, startPoint y: 50, endPoint x: 473, endPoint y: 254, distance: 265.0
click at [473, 258] on p "**********" at bounding box center [436, 246] width 262 height 43
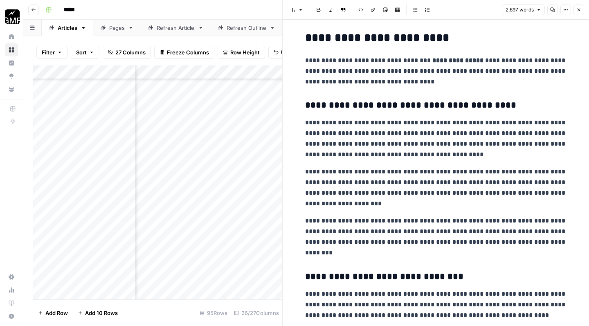
scroll to position [1900, 0]
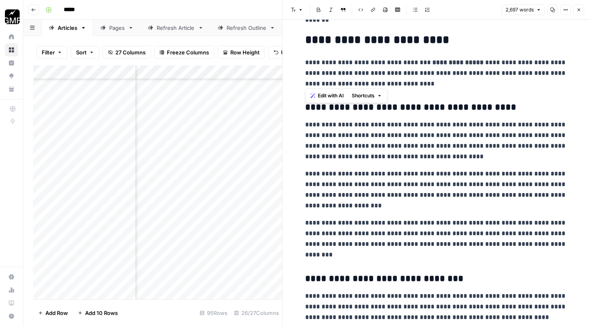
drag, startPoint x: 397, startPoint y: 80, endPoint x: 301, endPoint y: 59, distance: 98.7
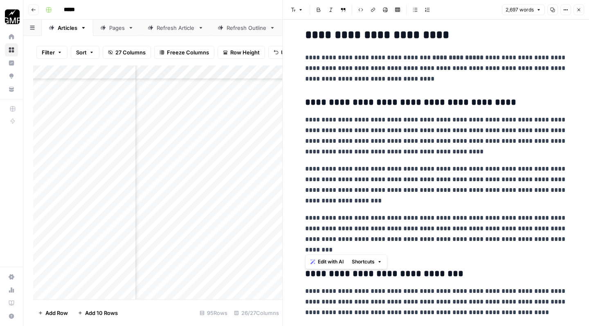
drag, startPoint x: 303, startPoint y: 116, endPoint x: 363, endPoint y: 246, distance: 142.8
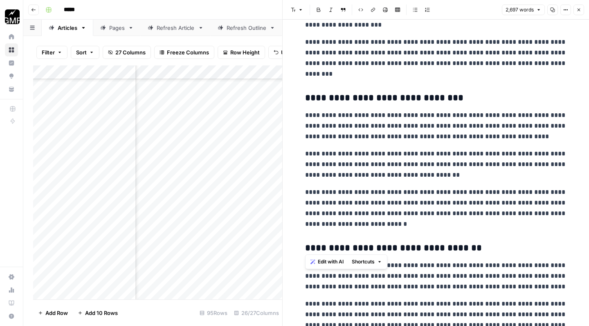
scroll to position [2111, 0]
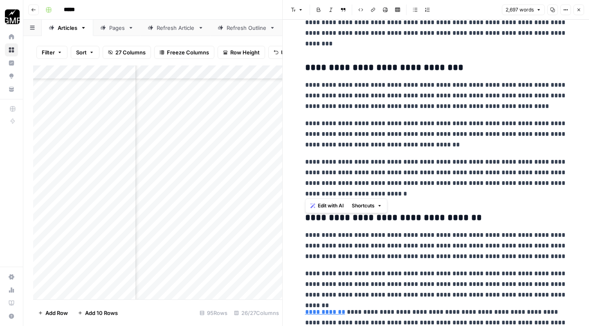
drag, startPoint x: 302, startPoint y: 81, endPoint x: 386, endPoint y: 186, distance: 134.4
click at [386, 186] on div "**********" at bounding box center [435, 153] width 271 height 4465
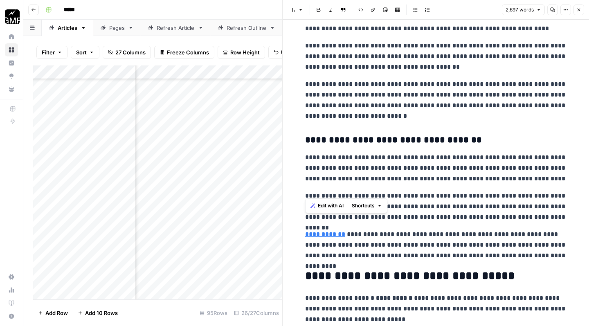
scroll to position [2256, 0]
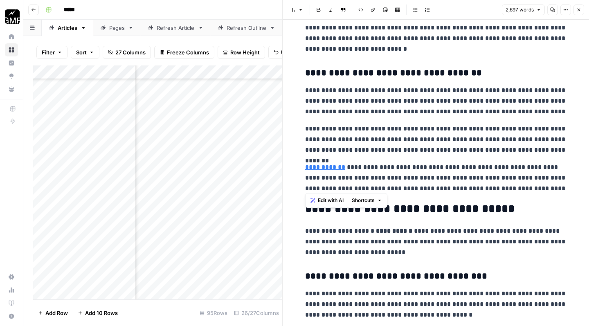
drag, startPoint x: 302, startPoint y: 89, endPoint x: 529, endPoint y: 182, distance: 245.9
click at [529, 182] on div "**********" at bounding box center [435, 9] width 271 height 4465
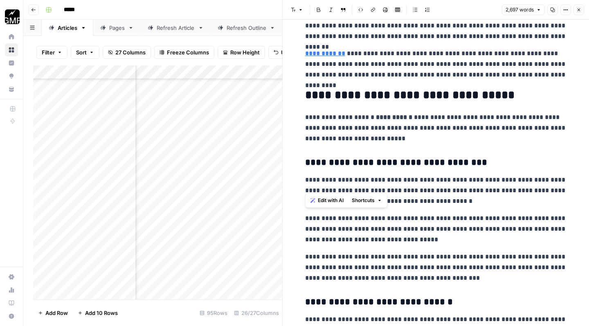
scroll to position [2379, 0]
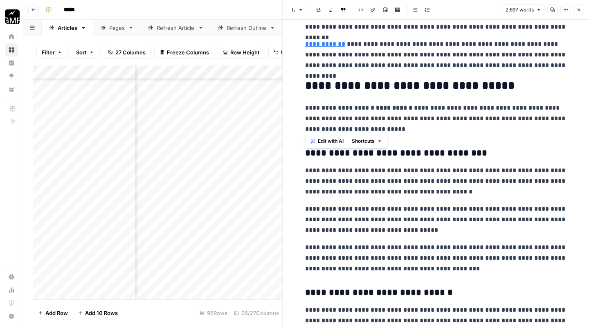
drag, startPoint x: 363, startPoint y: 127, endPoint x: 295, endPoint y: 105, distance: 72.0
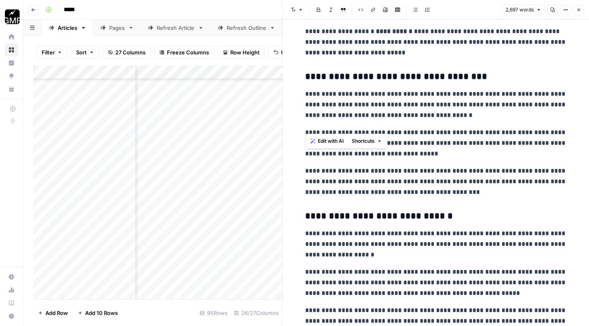
scroll to position [2457, 0]
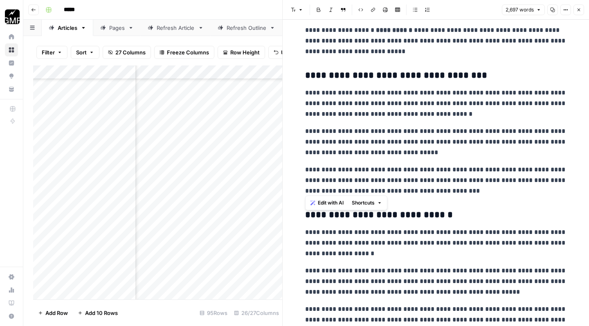
drag, startPoint x: 431, startPoint y: 186, endPoint x: 301, endPoint y: 90, distance: 161.4
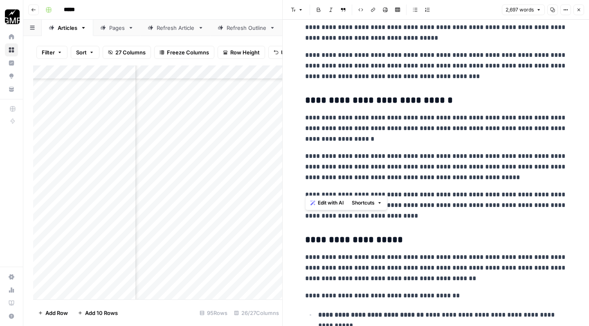
scroll to position [2629, 0]
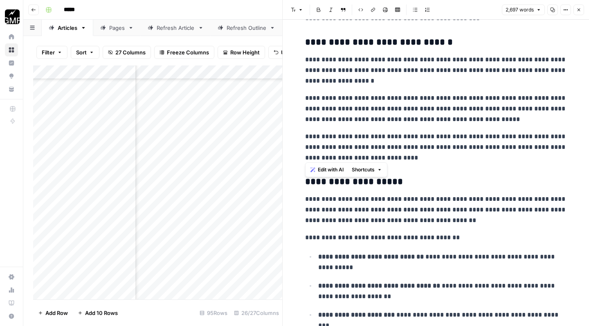
drag, startPoint x: 304, startPoint y: 58, endPoint x: 397, endPoint y: 158, distance: 136.8
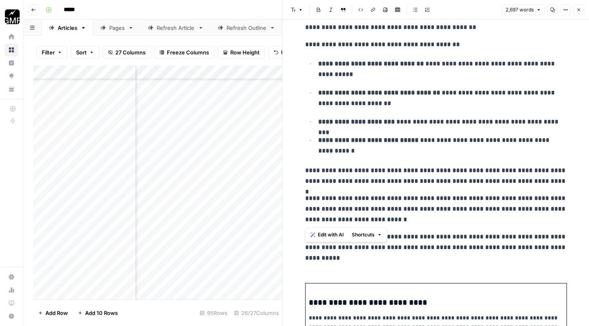
scroll to position [2823, 0]
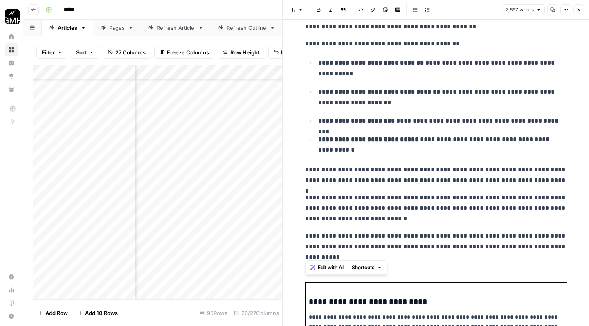
drag, startPoint x: 306, startPoint y: 130, endPoint x: 354, endPoint y: 260, distance: 138.4
click at [354, 260] on body "Growth Marketing Pro Home Browse Insights Opportunities Your Data Recent Grids …" at bounding box center [294, 163] width 589 height 326
click at [416, 300] on h3 "**********" at bounding box center [436, 302] width 254 height 10
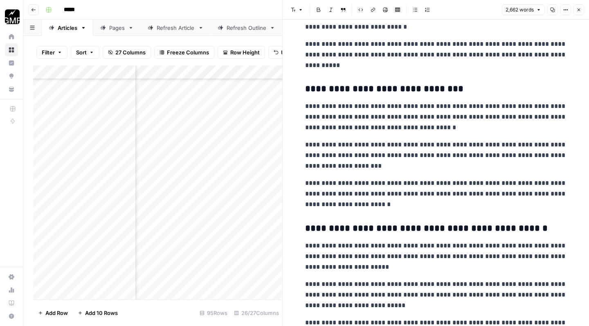
scroll to position [3047, 0]
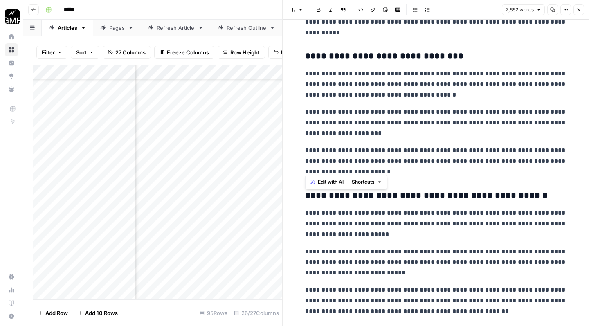
drag, startPoint x: 306, startPoint y: 72, endPoint x: 375, endPoint y: 170, distance: 119.8
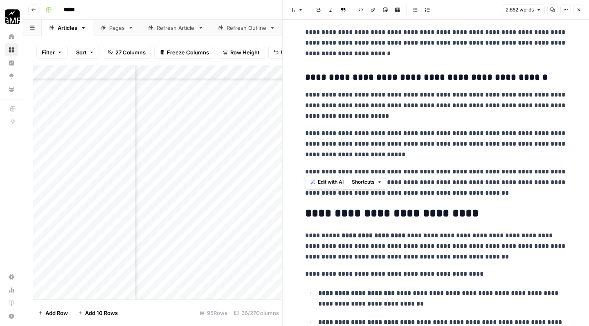
scroll to position [3181, 0]
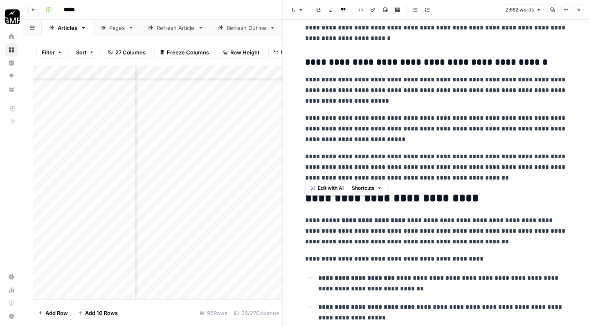
drag, startPoint x: 304, startPoint y: 74, endPoint x: 505, endPoint y: 170, distance: 222.5
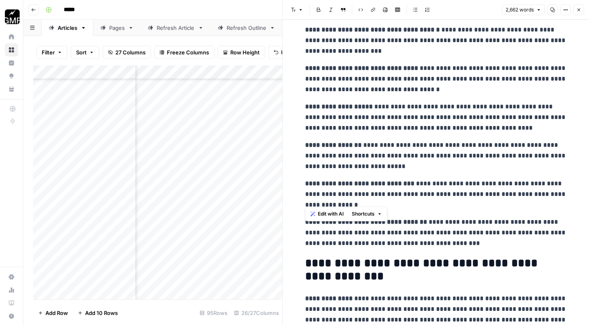
scroll to position [3672, 0]
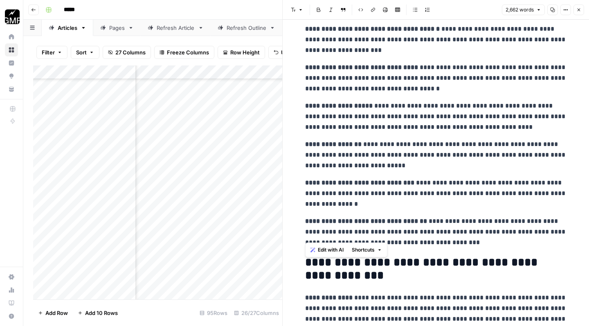
drag, startPoint x: 303, startPoint y: 65, endPoint x: 458, endPoint y: 229, distance: 226.1
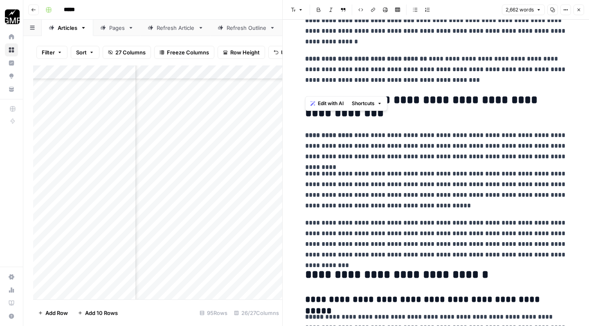
scroll to position [3899, 0]
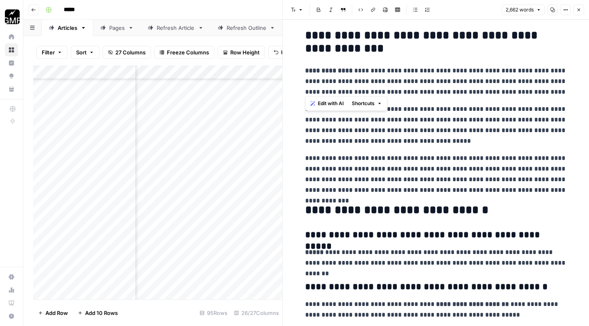
click at [384, 80] on p "**********" at bounding box center [436, 81] width 262 height 32
drag, startPoint x: 303, startPoint y: 63, endPoint x: 560, endPoint y: 182, distance: 283.1
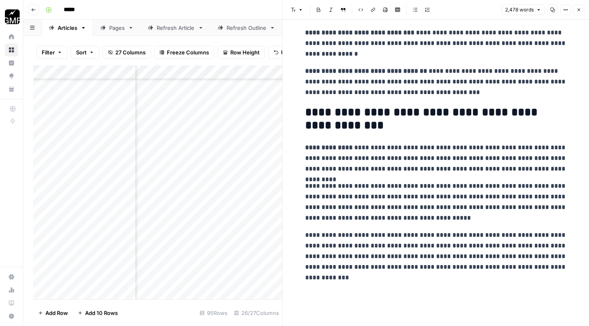
scroll to position [3791, 0]
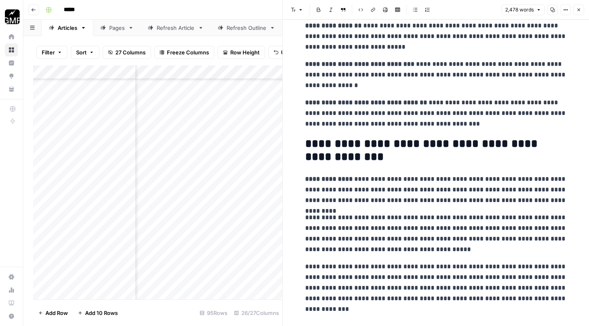
drag, startPoint x: 304, startPoint y: 161, endPoint x: 397, endPoint y: 323, distance: 186.8
click at [578, 11] on icon "button" at bounding box center [578, 9] width 5 height 5
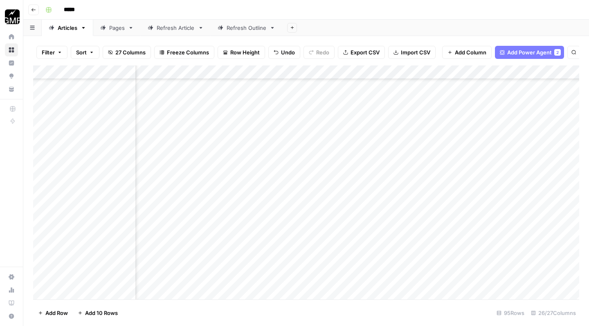
scroll to position [3208, 727]
